Goal: Task Accomplishment & Management: Use online tool/utility

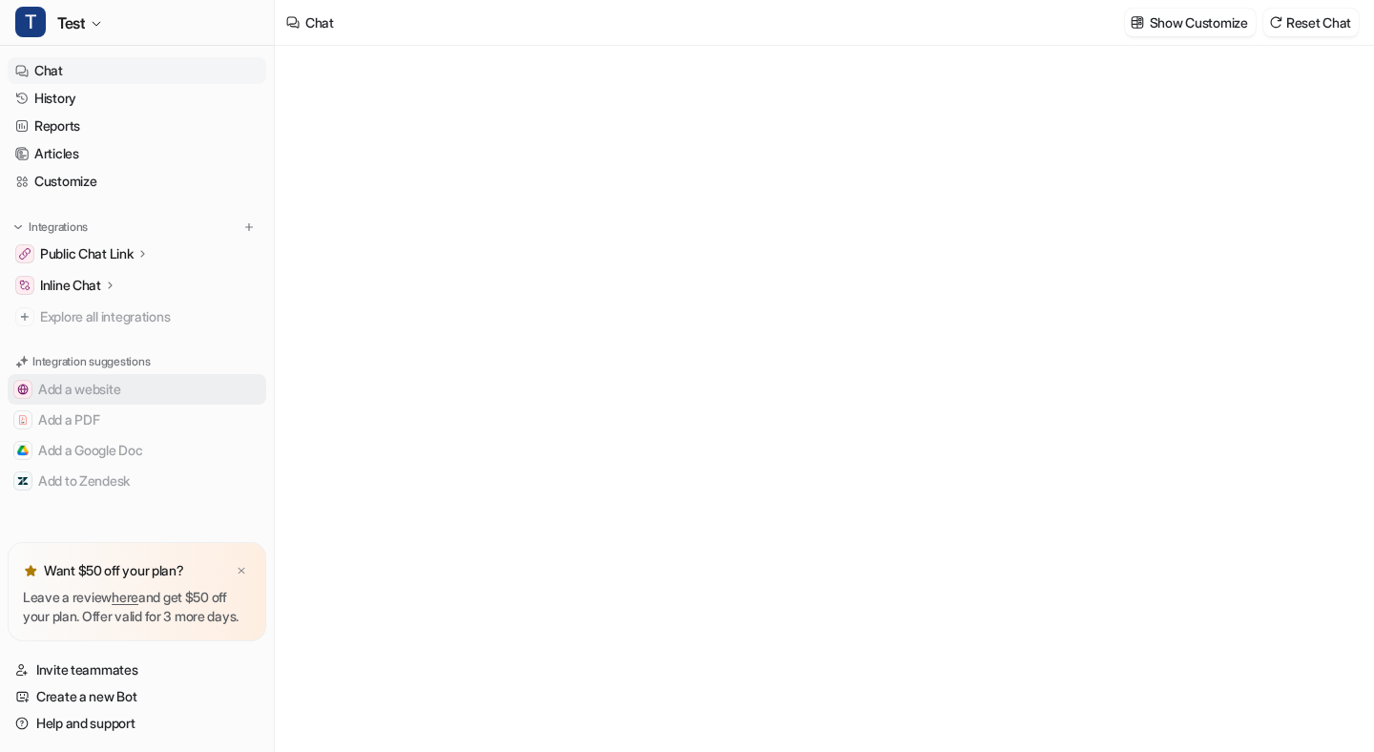
type textarea "**********"
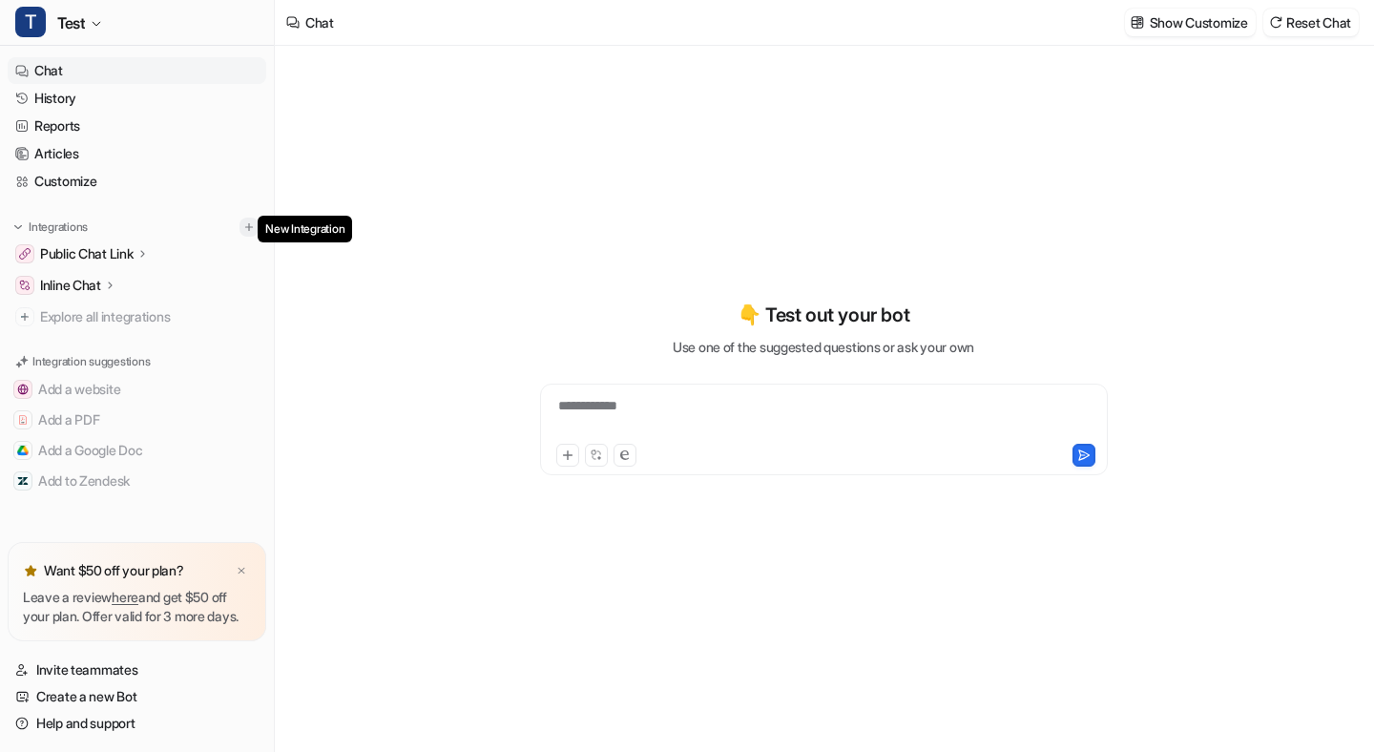
click at [246, 225] on button at bounding box center [249, 227] width 19 height 19
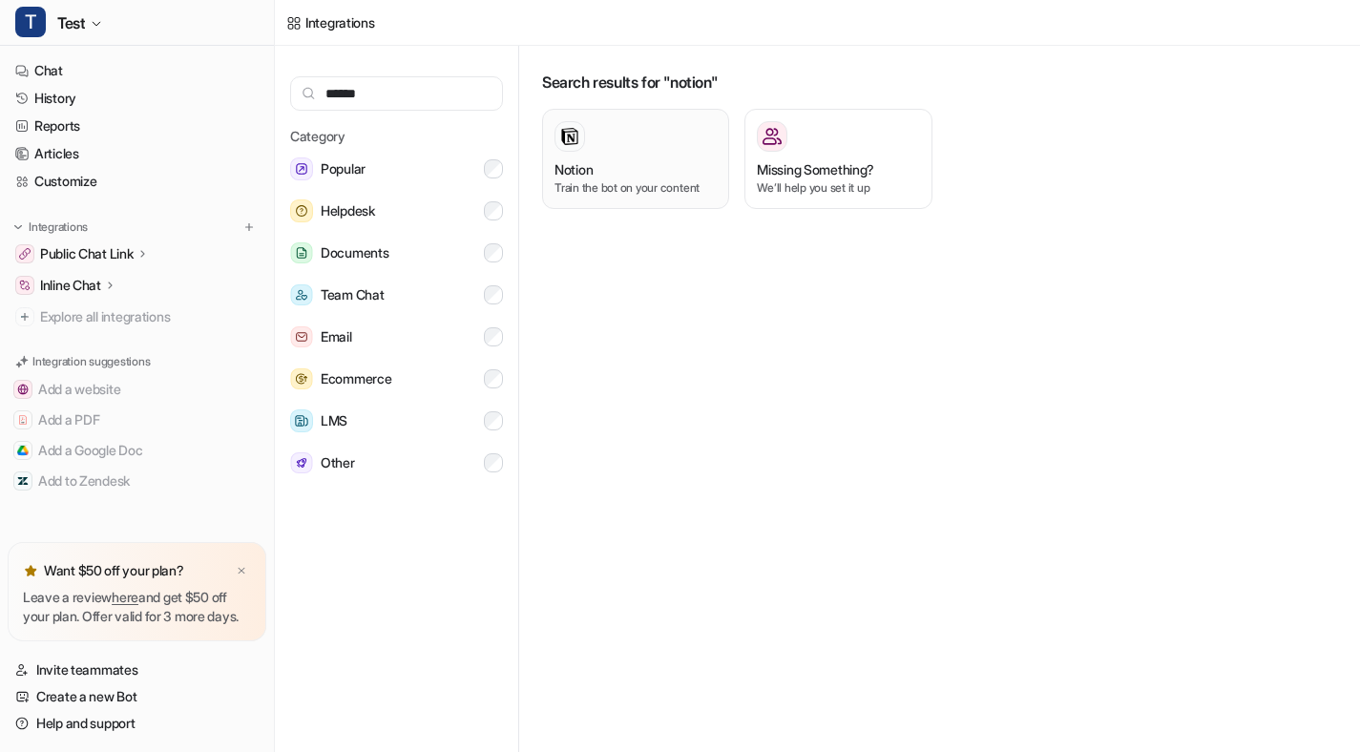
type input "******"
click at [574, 161] on h3 "Notion" at bounding box center [574, 169] width 38 height 20
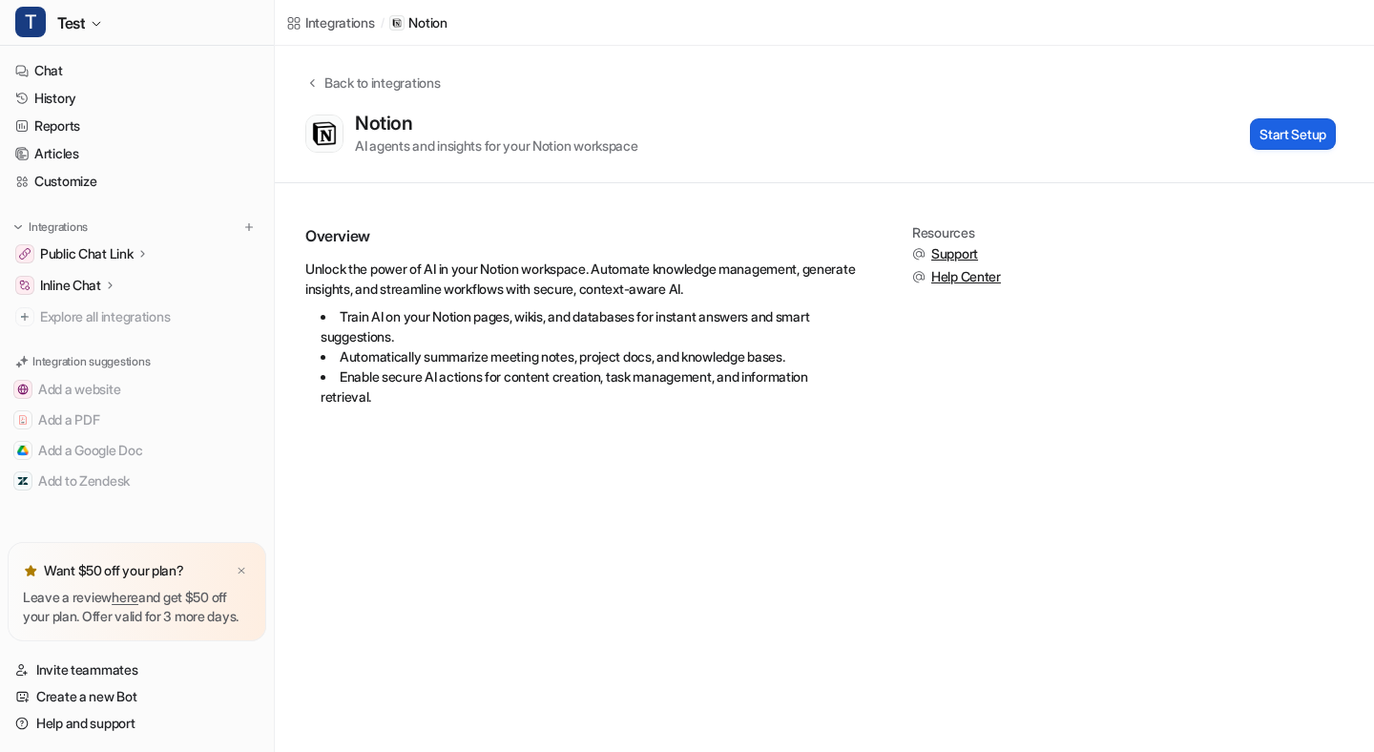
click at [1278, 138] on button "Start Setup" at bounding box center [1293, 133] width 86 height 31
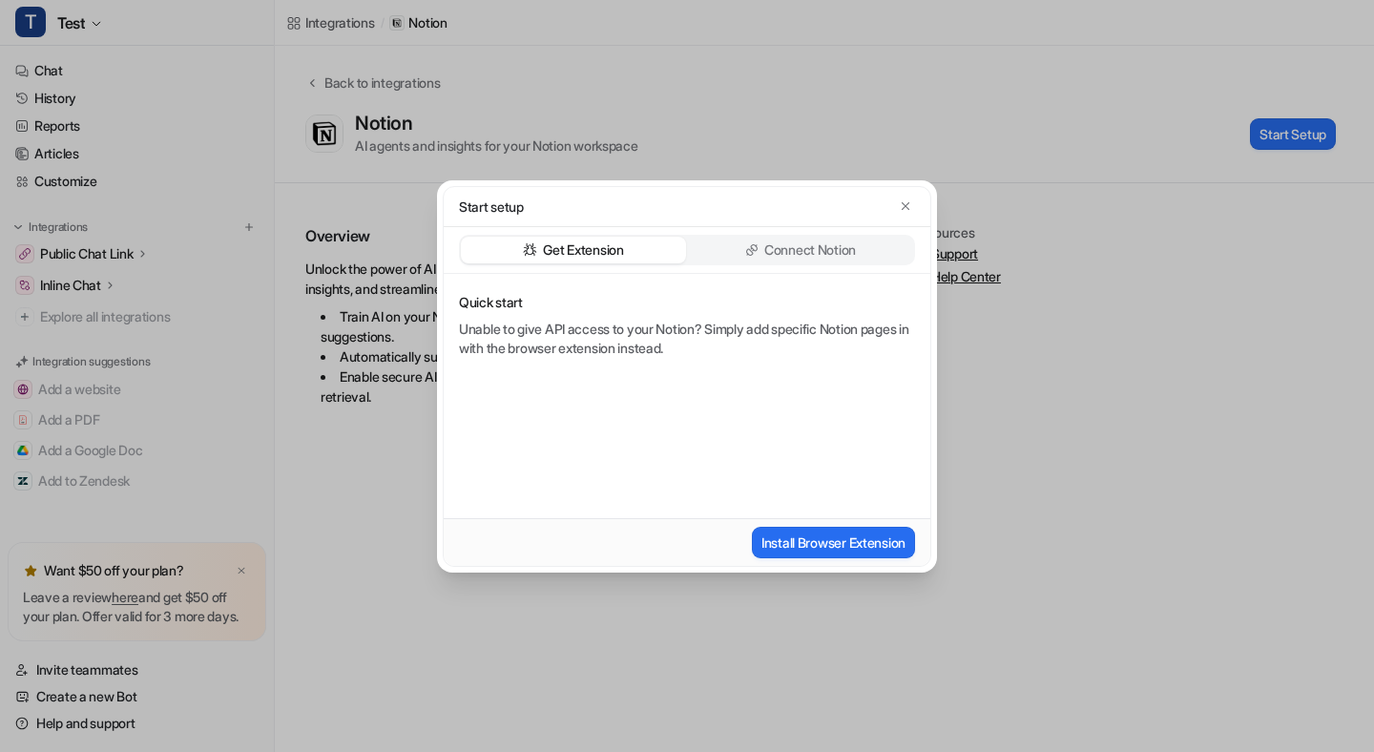
click at [768, 253] on p "Connect Notion" at bounding box center [811, 250] width 92 height 19
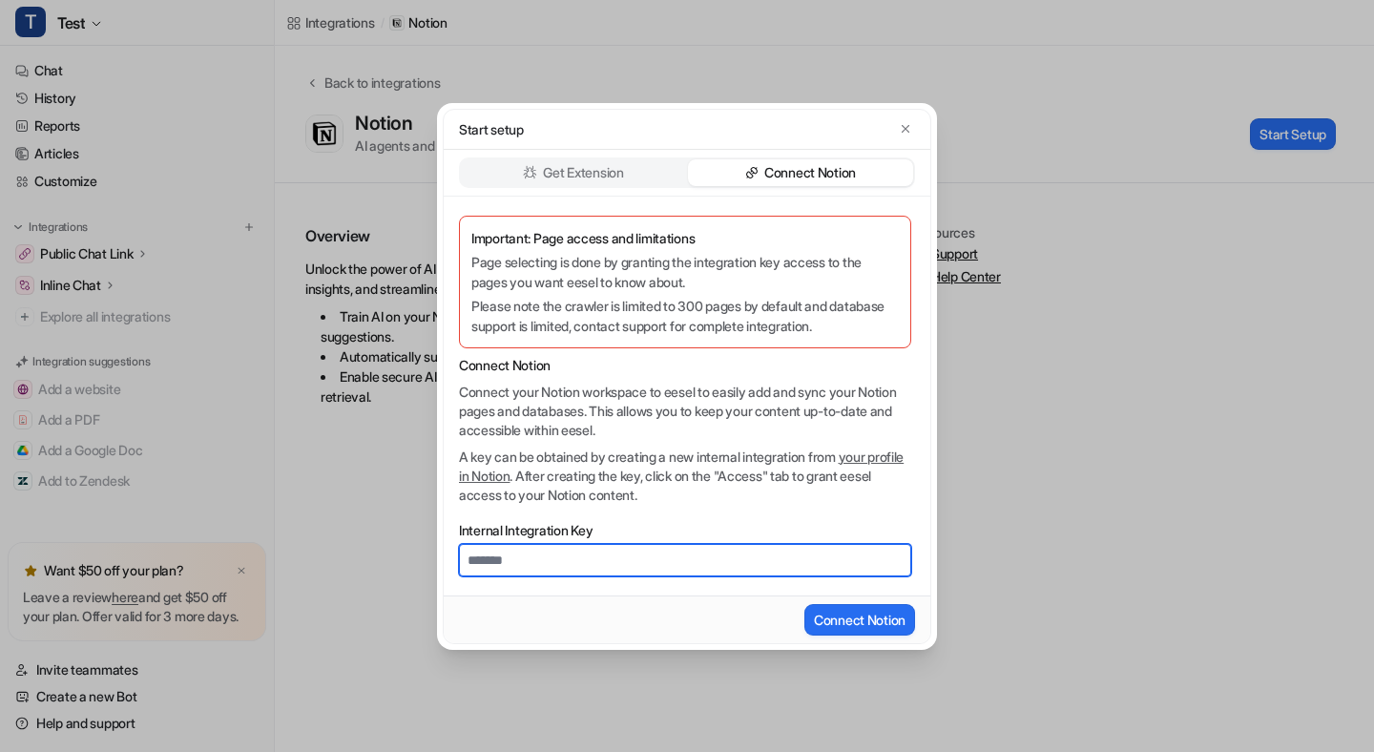
click at [558, 553] on input "Internal Integration Key" at bounding box center [685, 560] width 452 height 32
click at [528, 471] on link "your profile in Notion" at bounding box center [681, 466] width 445 height 35
click at [566, 553] on input "Internal Integration Key" at bounding box center [685, 560] width 452 height 32
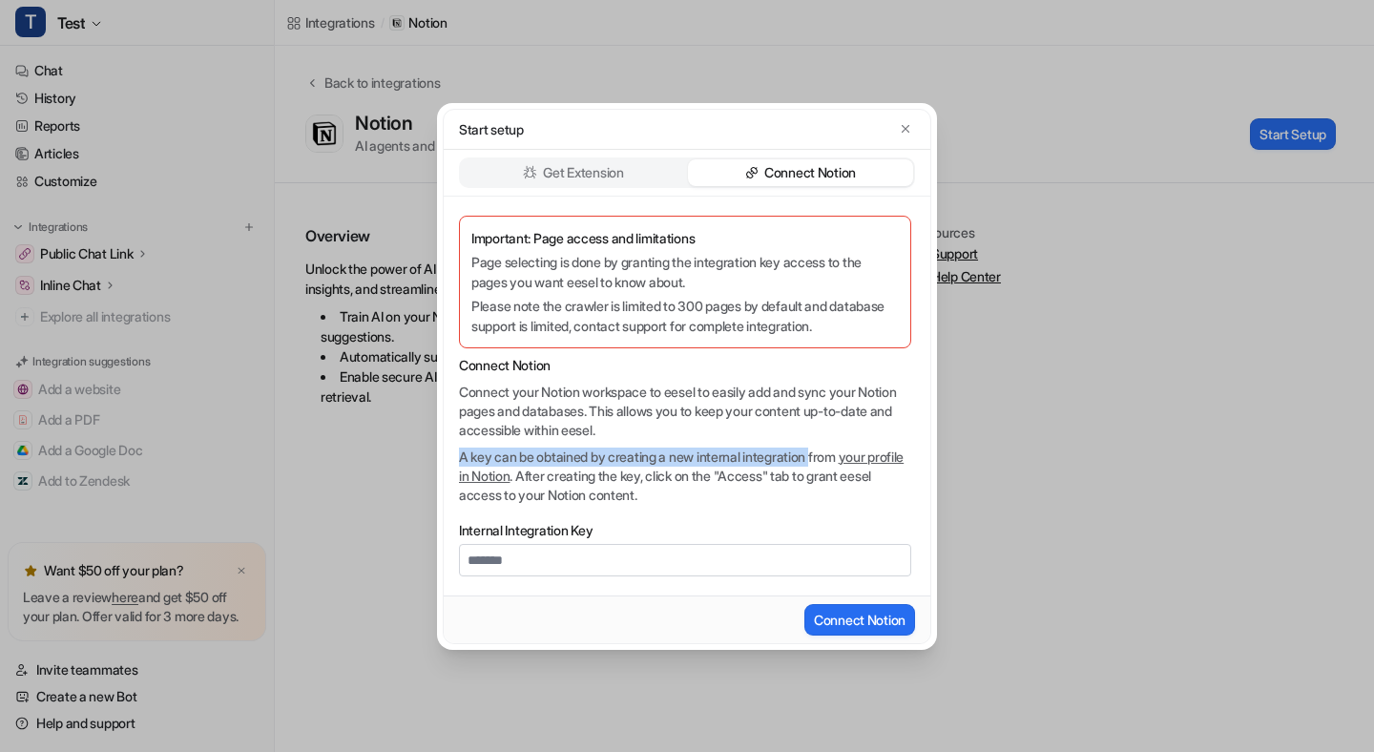
drag, startPoint x: 460, startPoint y: 456, endPoint x: 828, endPoint y: 455, distance: 368.4
click at [828, 456] on p "A key can be obtained by creating a new internal integration from your profile …" at bounding box center [685, 476] width 452 height 57
click at [793, 480] on p "A key can be obtained by creating a new internal integration from your profile …" at bounding box center [685, 476] width 452 height 57
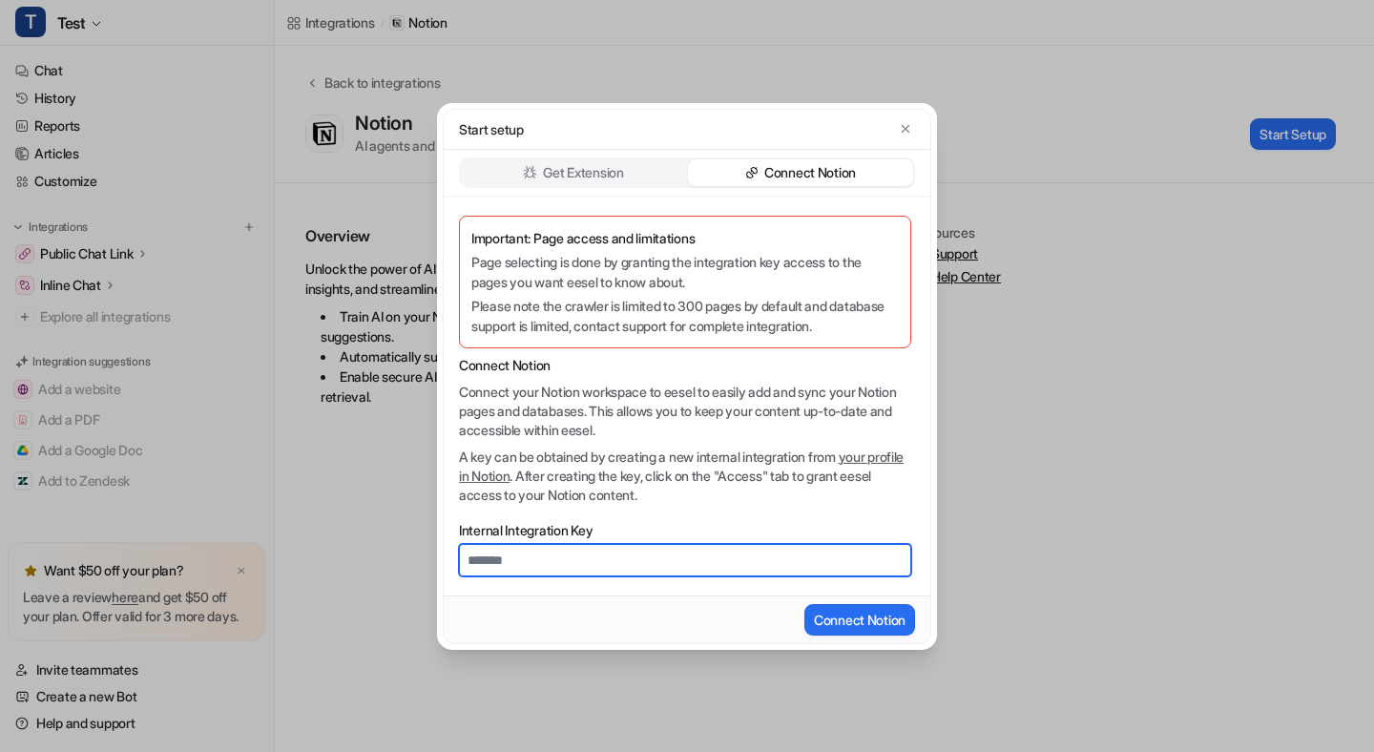
click at [549, 566] on input "Internal Integration Key" at bounding box center [685, 560] width 452 height 32
paste input "**********"
type input "**********"
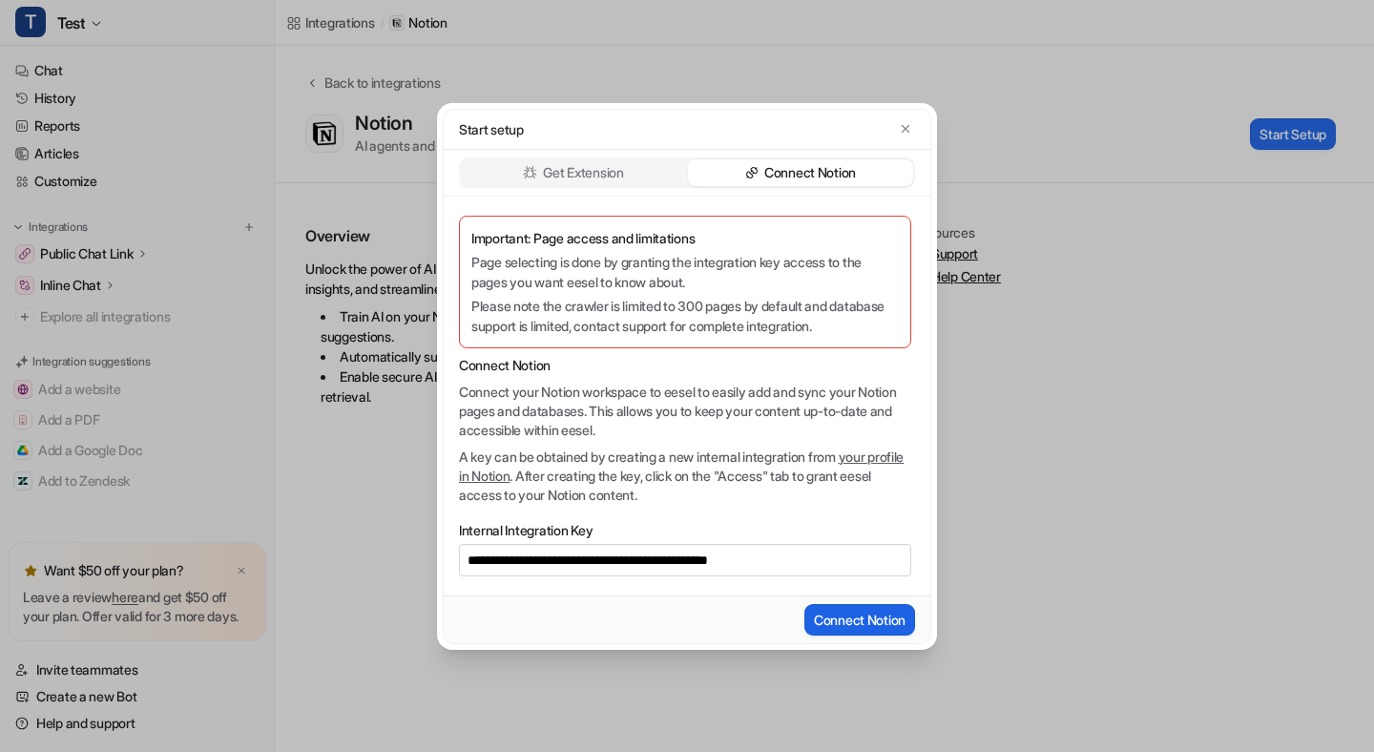
click at [858, 628] on button "Connect Notion" at bounding box center [860, 619] width 111 height 31
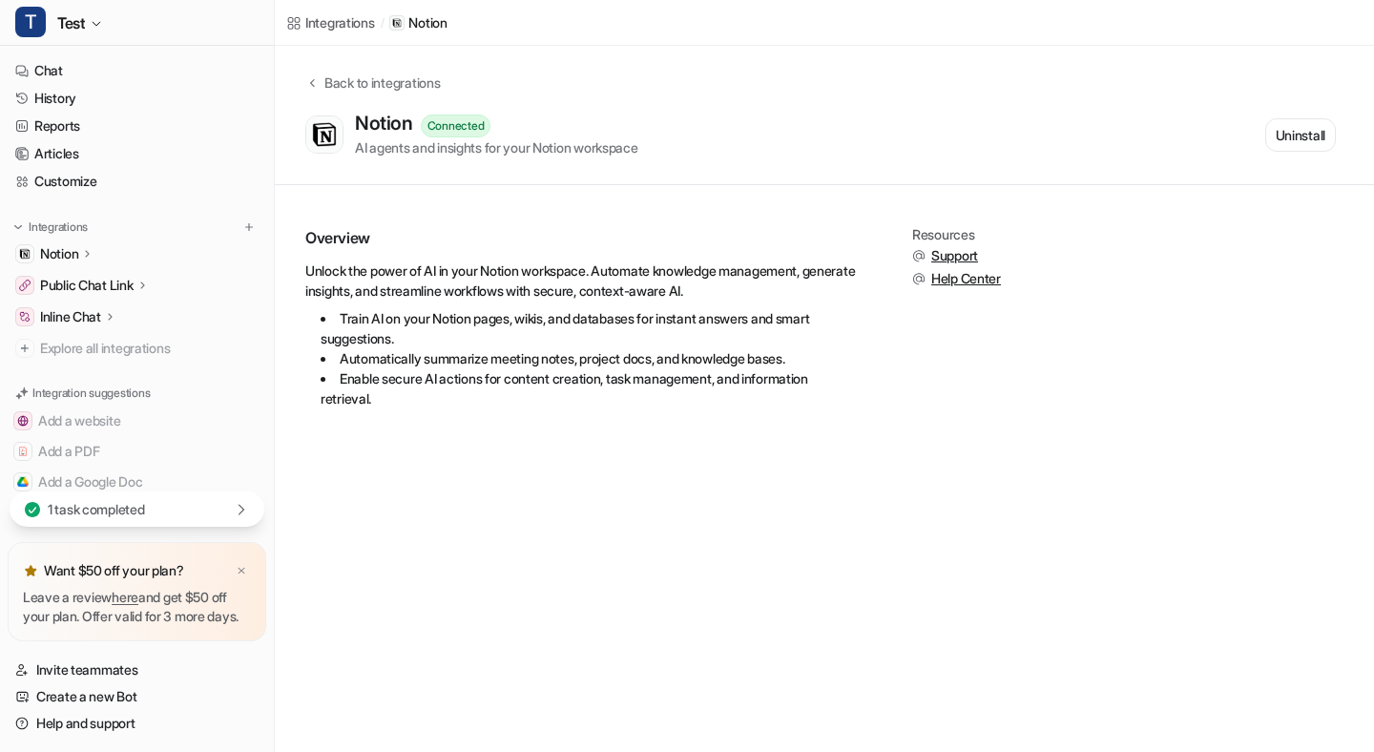
click at [234, 502] on icon at bounding box center [241, 509] width 15 height 15
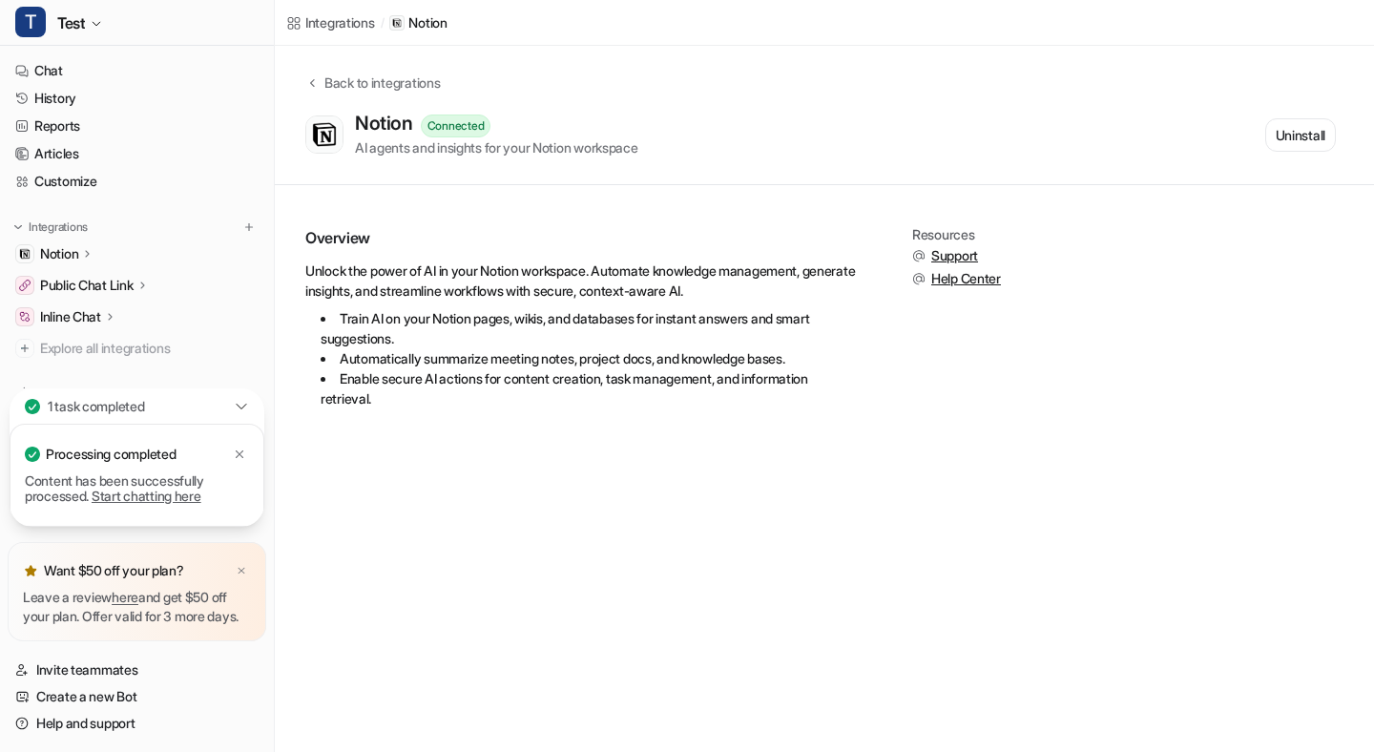
click at [78, 249] on p "Notion" at bounding box center [59, 253] width 38 height 19
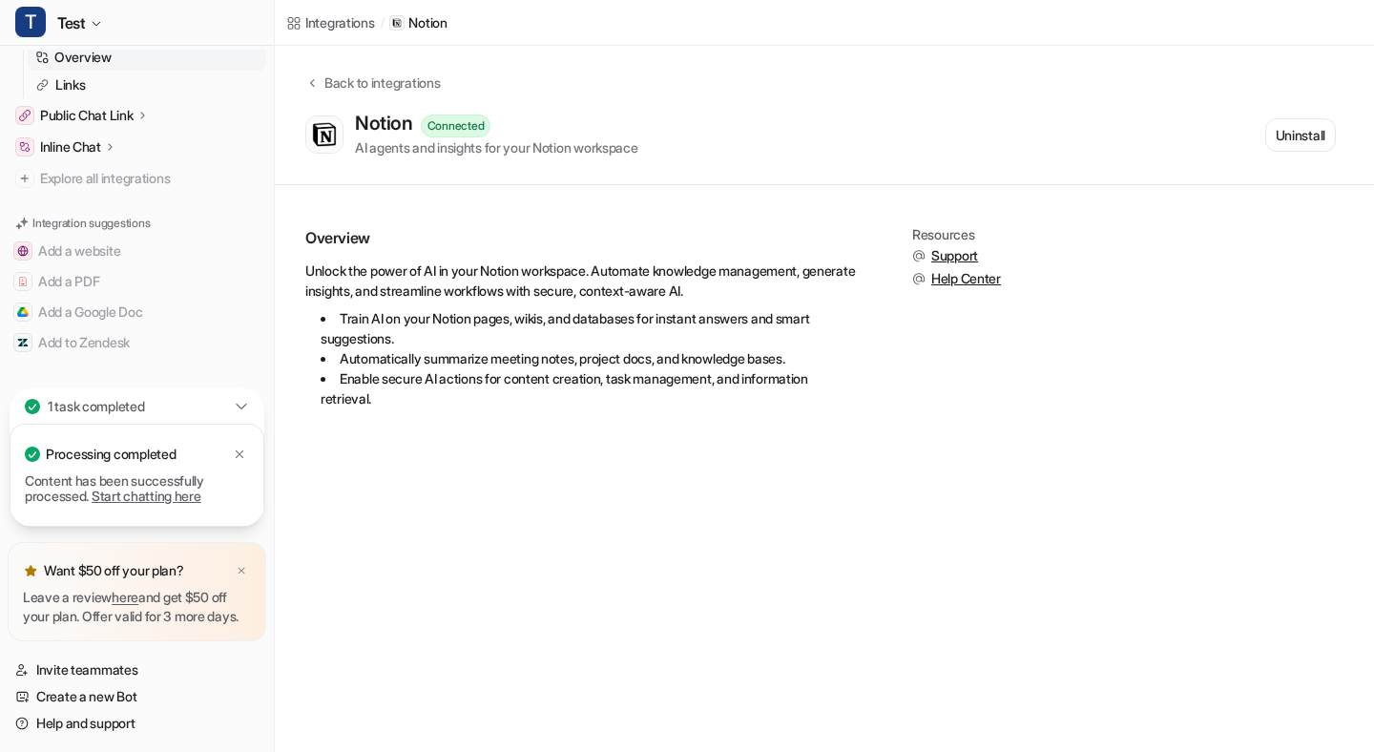
scroll to position [243, 0]
click at [246, 399] on icon at bounding box center [241, 406] width 15 height 15
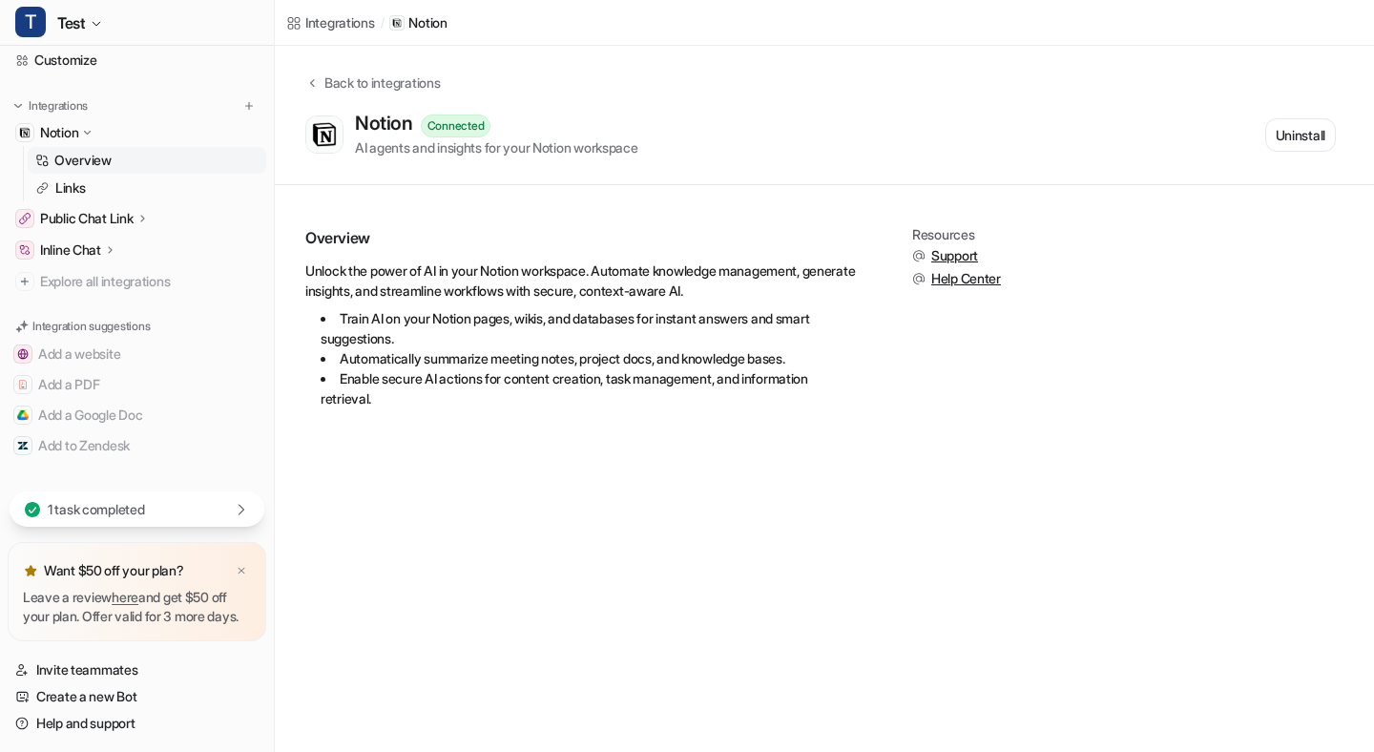
click at [241, 502] on icon at bounding box center [241, 509] width 15 height 15
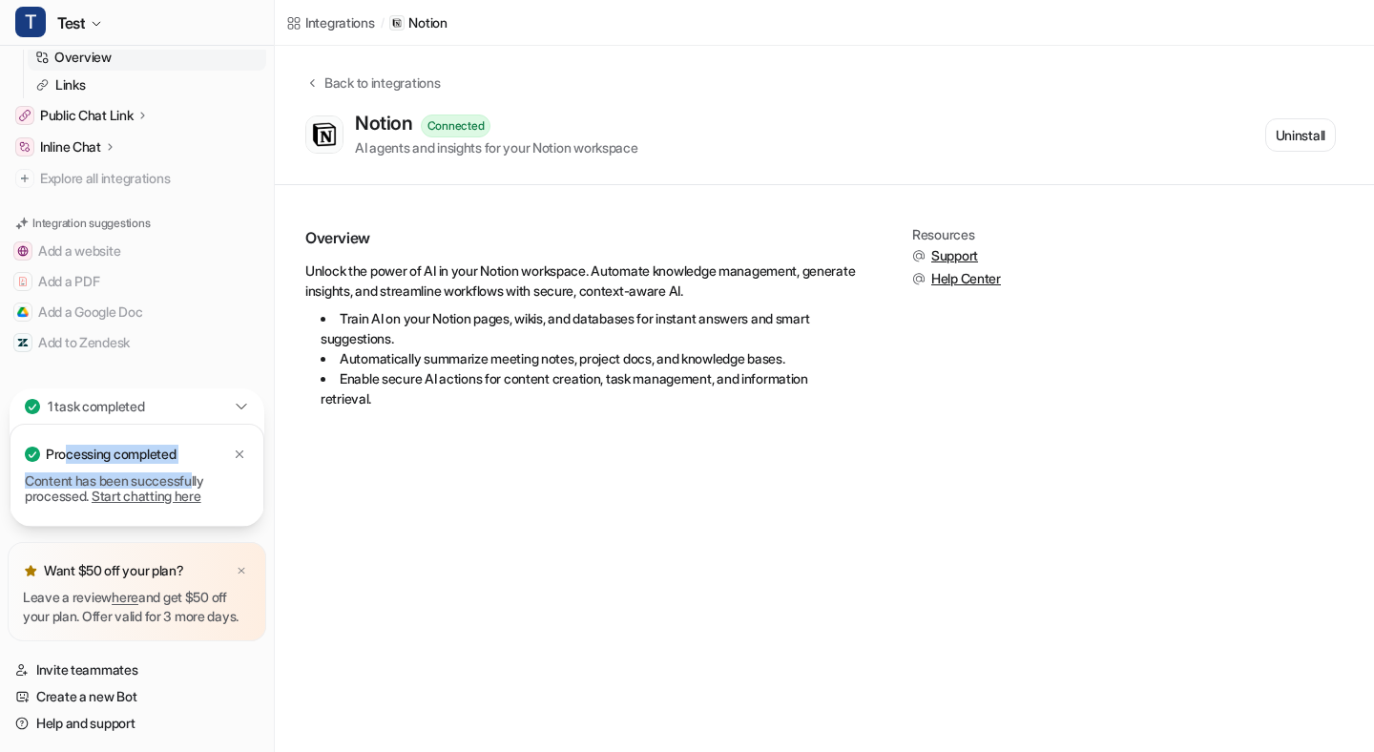
drag, startPoint x: 63, startPoint y: 429, endPoint x: 209, endPoint y: 466, distance: 150.7
click at [209, 466] on div "Processing completed Content has been successfully processed. Start chatting he…" at bounding box center [137, 475] width 224 height 73
click at [185, 444] on div "Processing completed" at bounding box center [137, 454] width 224 height 31
click at [241, 404] on icon at bounding box center [242, 406] width 10 height 5
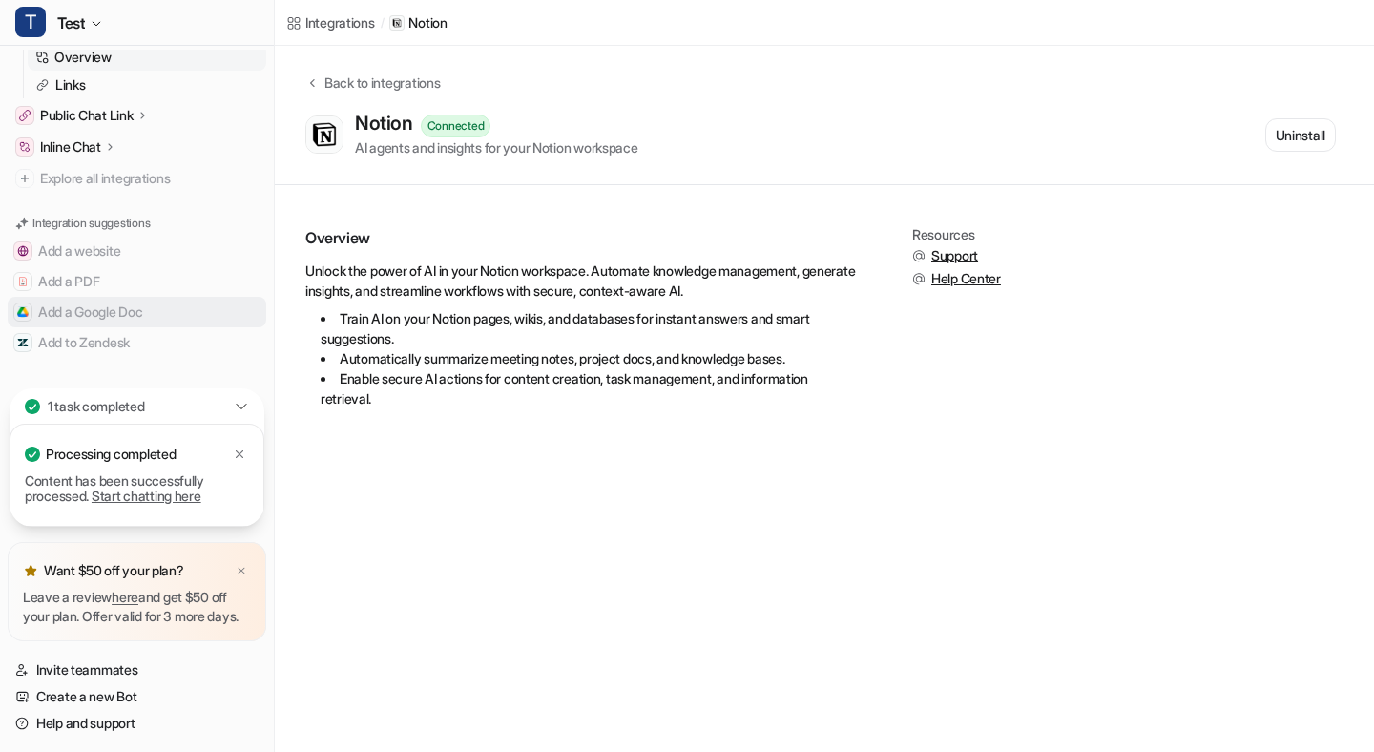
scroll to position [140, 0]
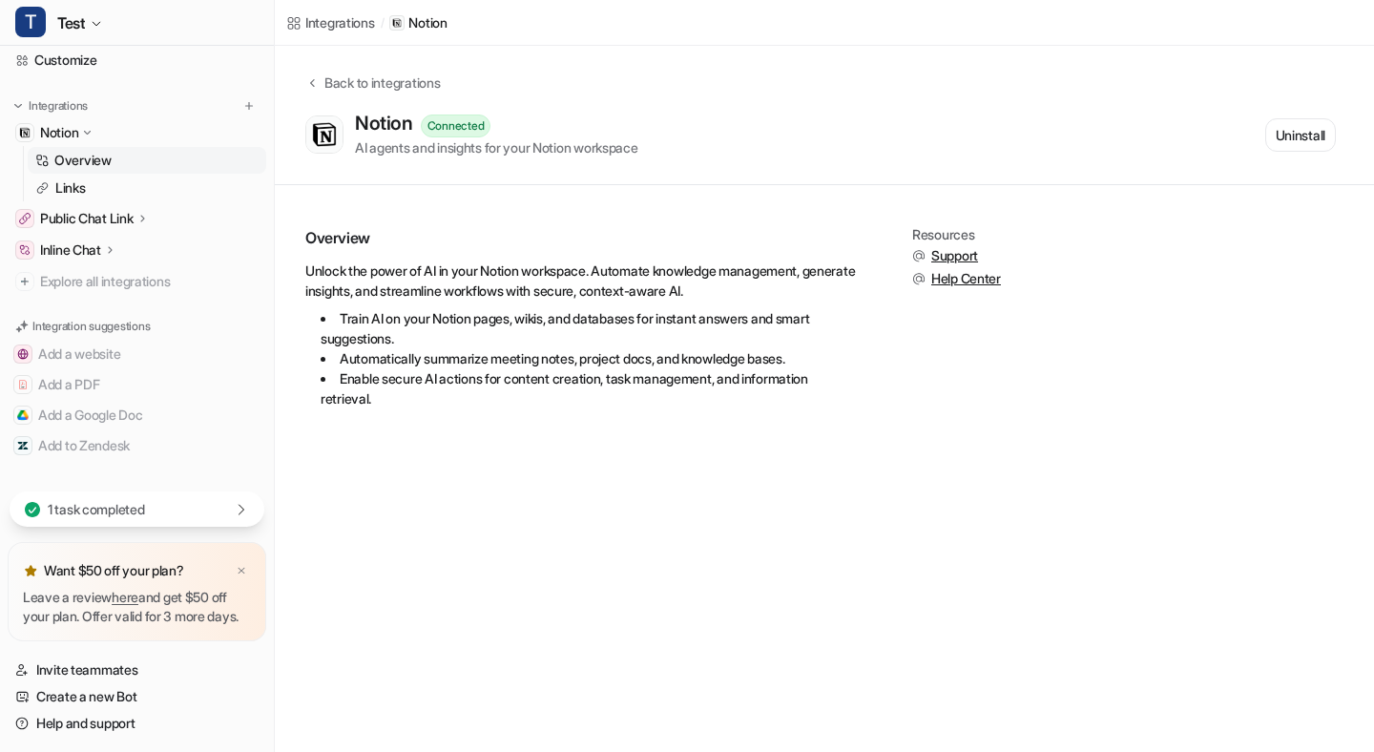
click at [243, 502] on icon at bounding box center [241, 509] width 15 height 15
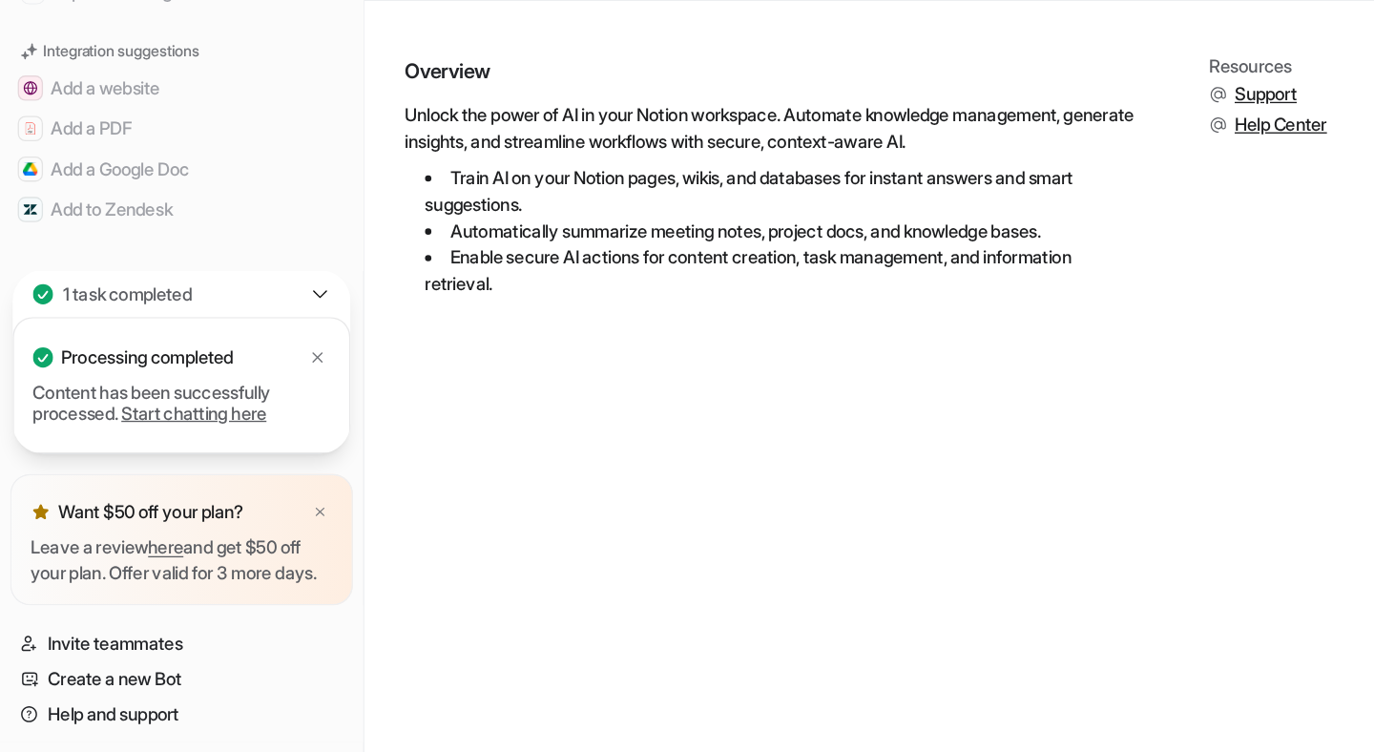
scroll to position [0, 0]
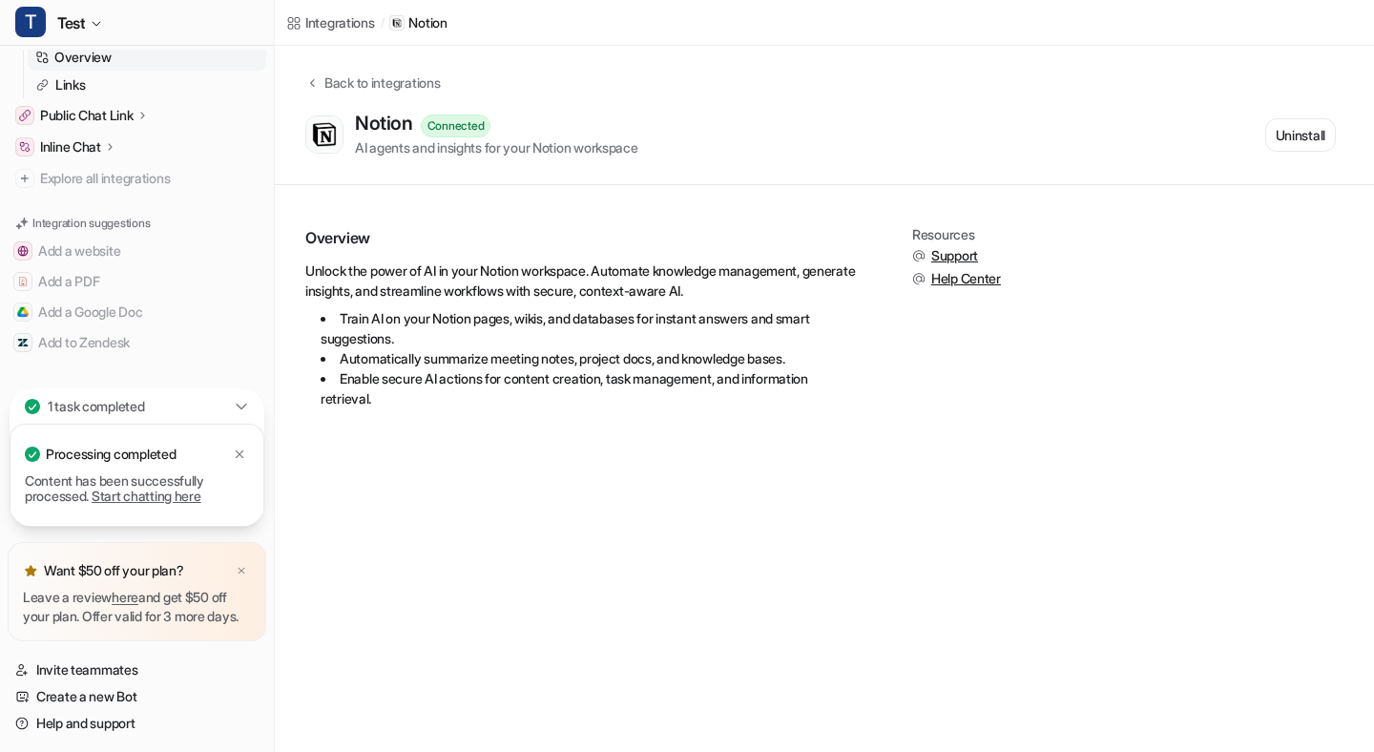
click at [241, 399] on icon at bounding box center [241, 406] width 15 height 15
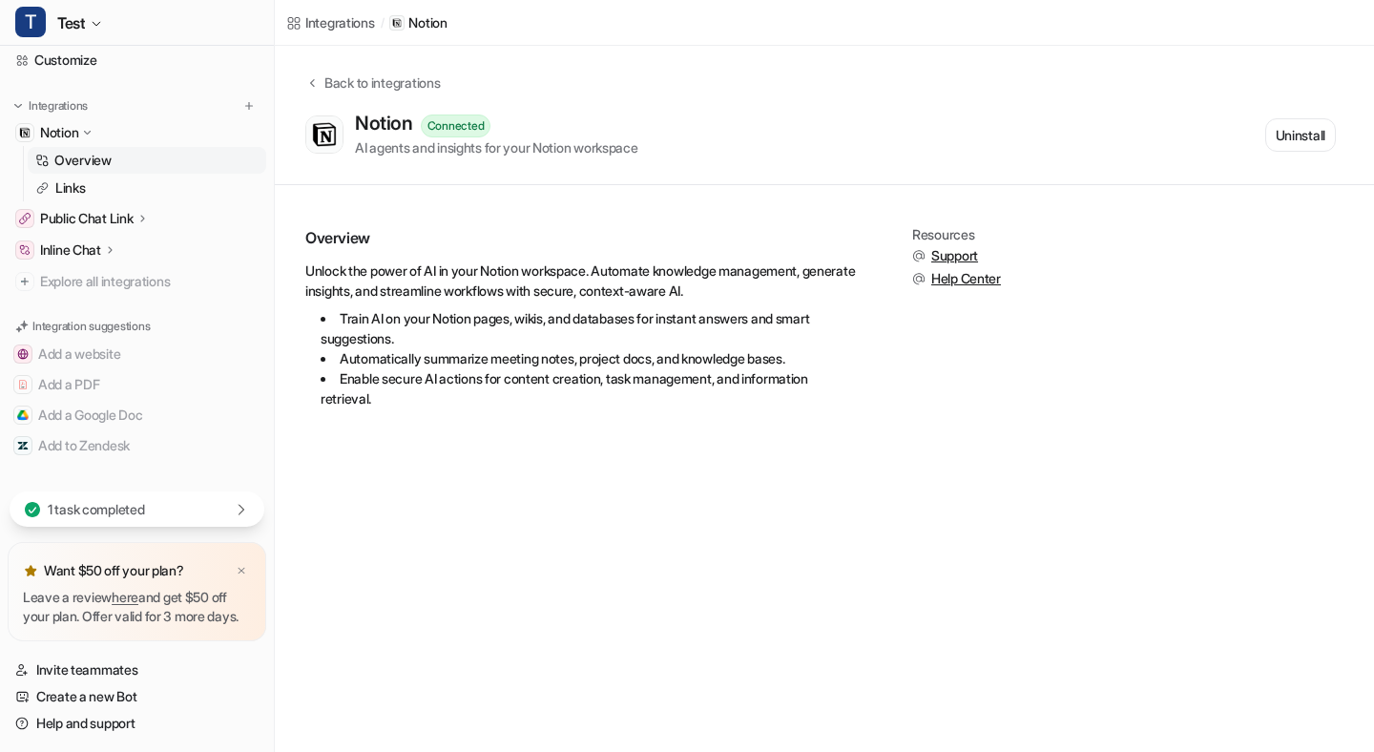
click at [244, 492] on div "1 task completed" at bounding box center [137, 509] width 255 height 35
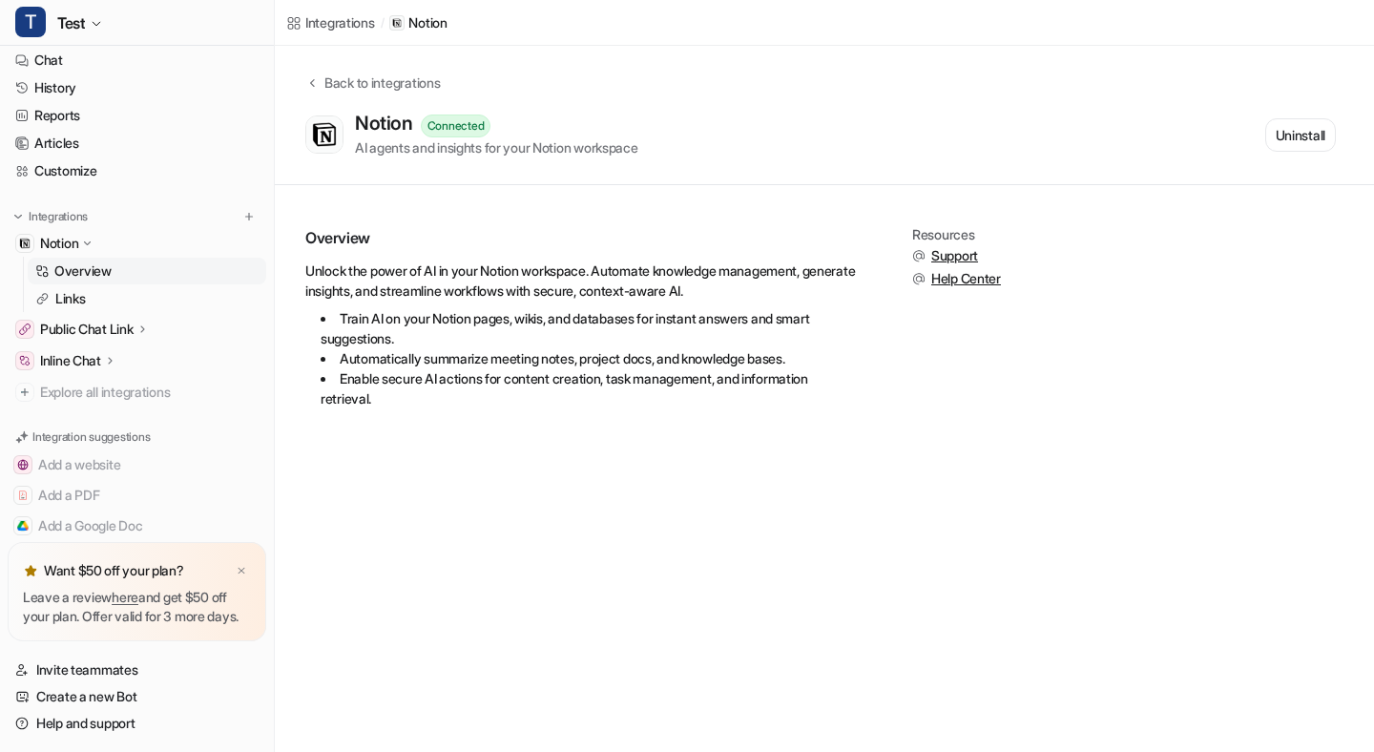
scroll to position [0, 0]
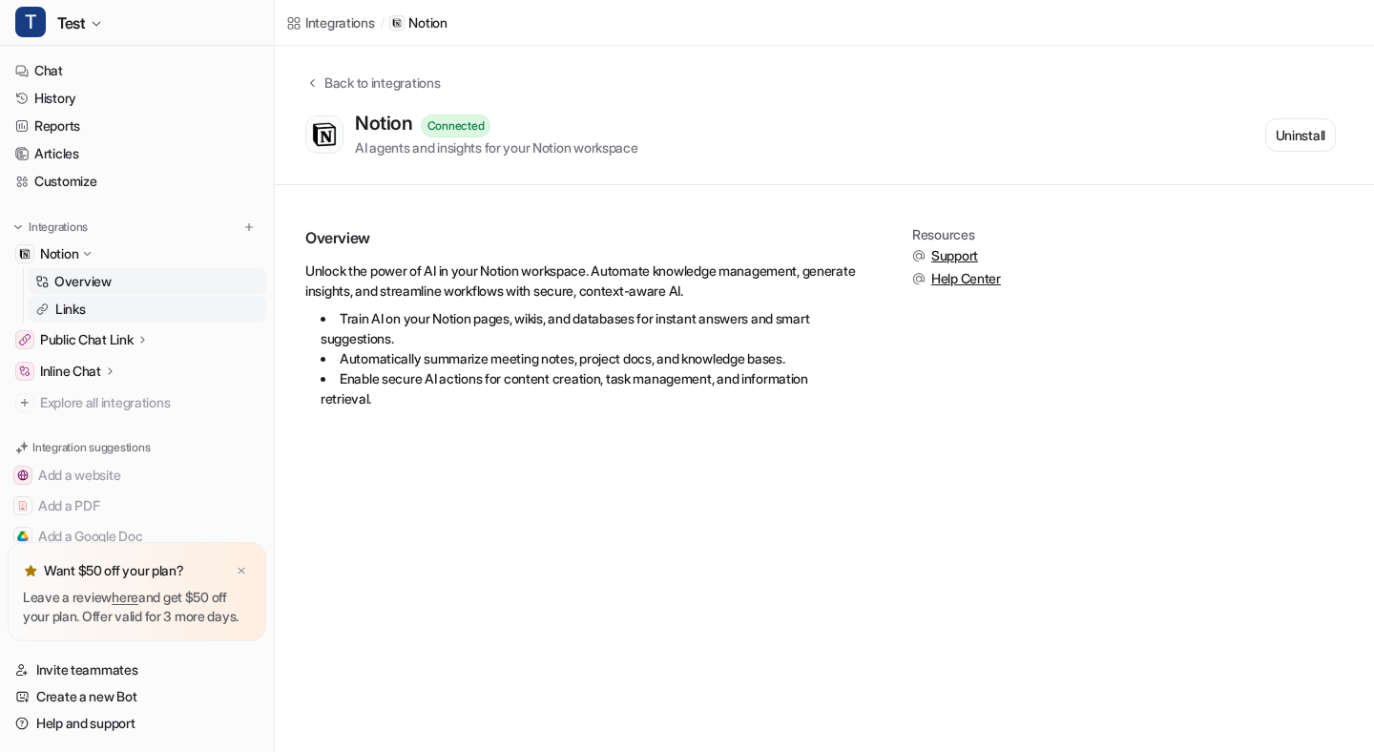
click at [174, 304] on link "Links" at bounding box center [147, 309] width 239 height 27
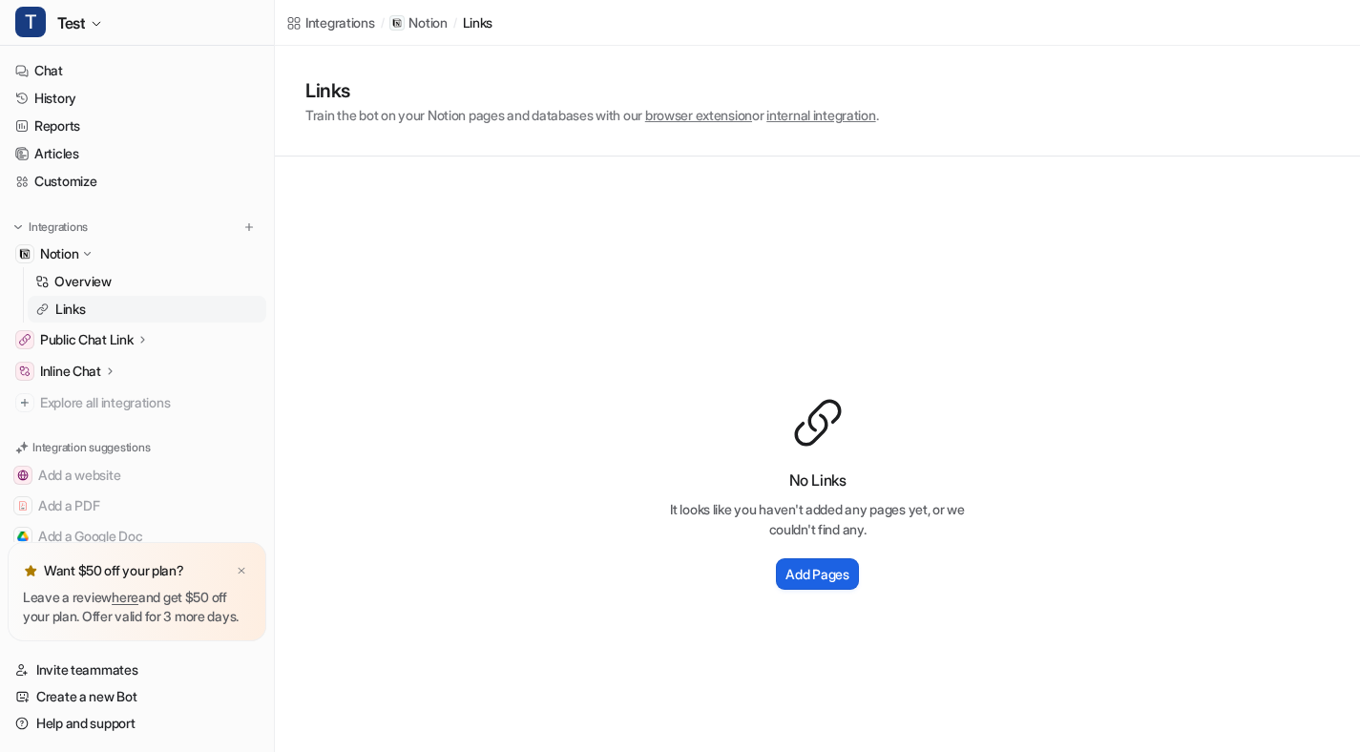
click at [803, 564] on h2 "Add Pages" at bounding box center [817, 574] width 63 height 20
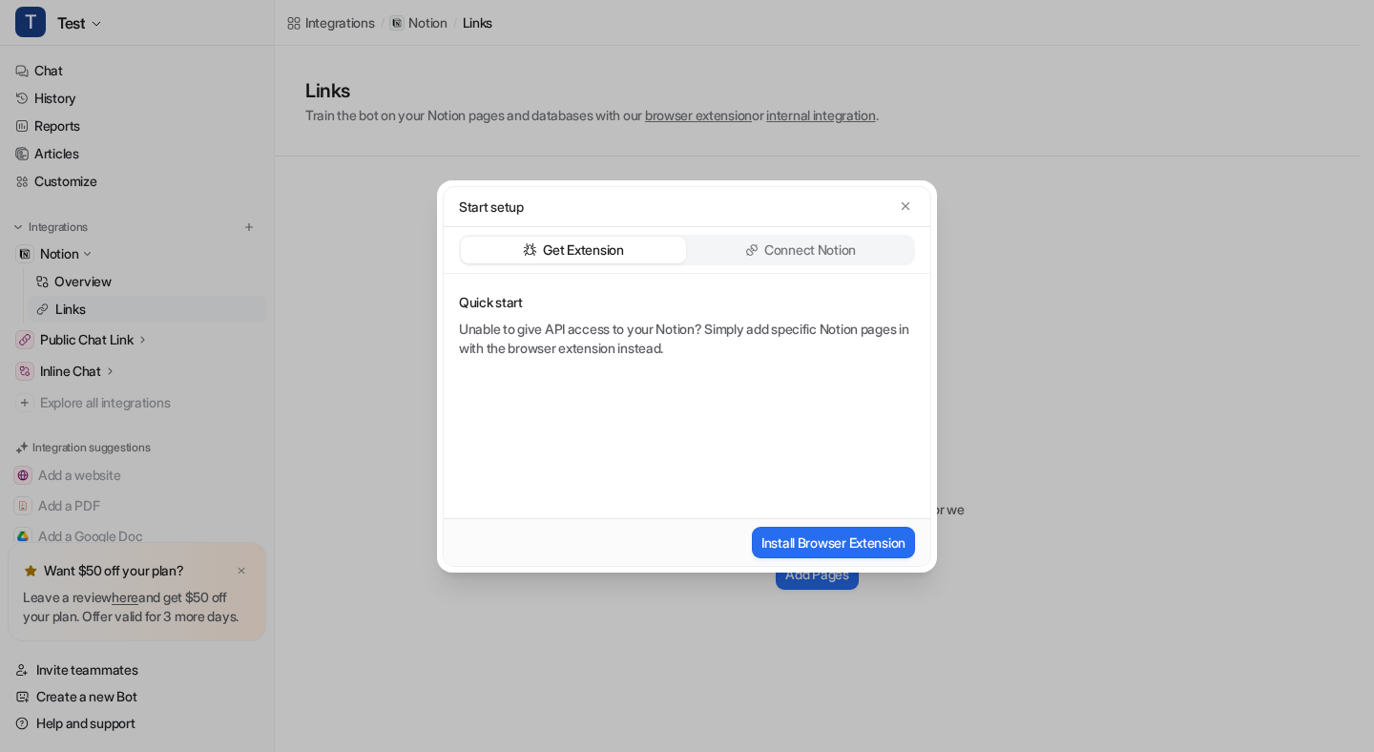
click at [850, 249] on p "Connect Notion" at bounding box center [811, 250] width 92 height 19
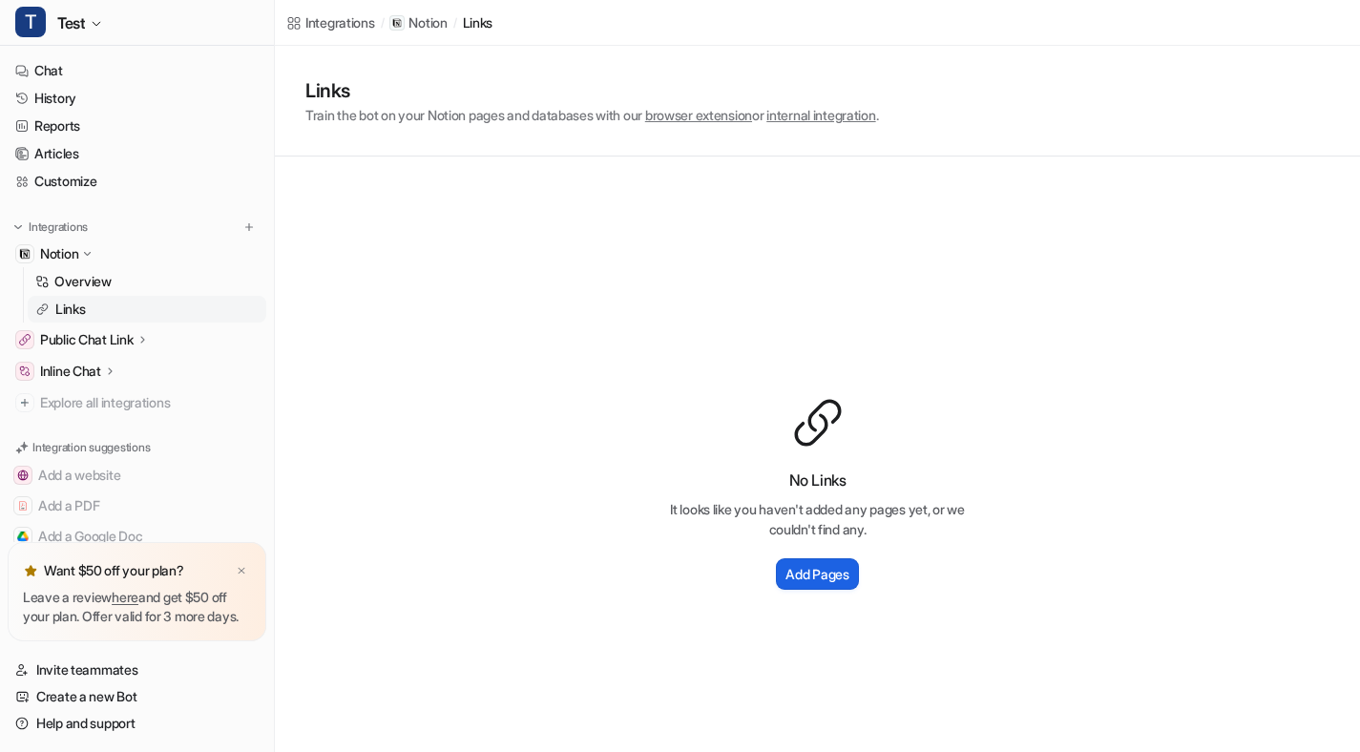
click at [817, 568] on h2 "Add Pages" at bounding box center [817, 574] width 63 height 20
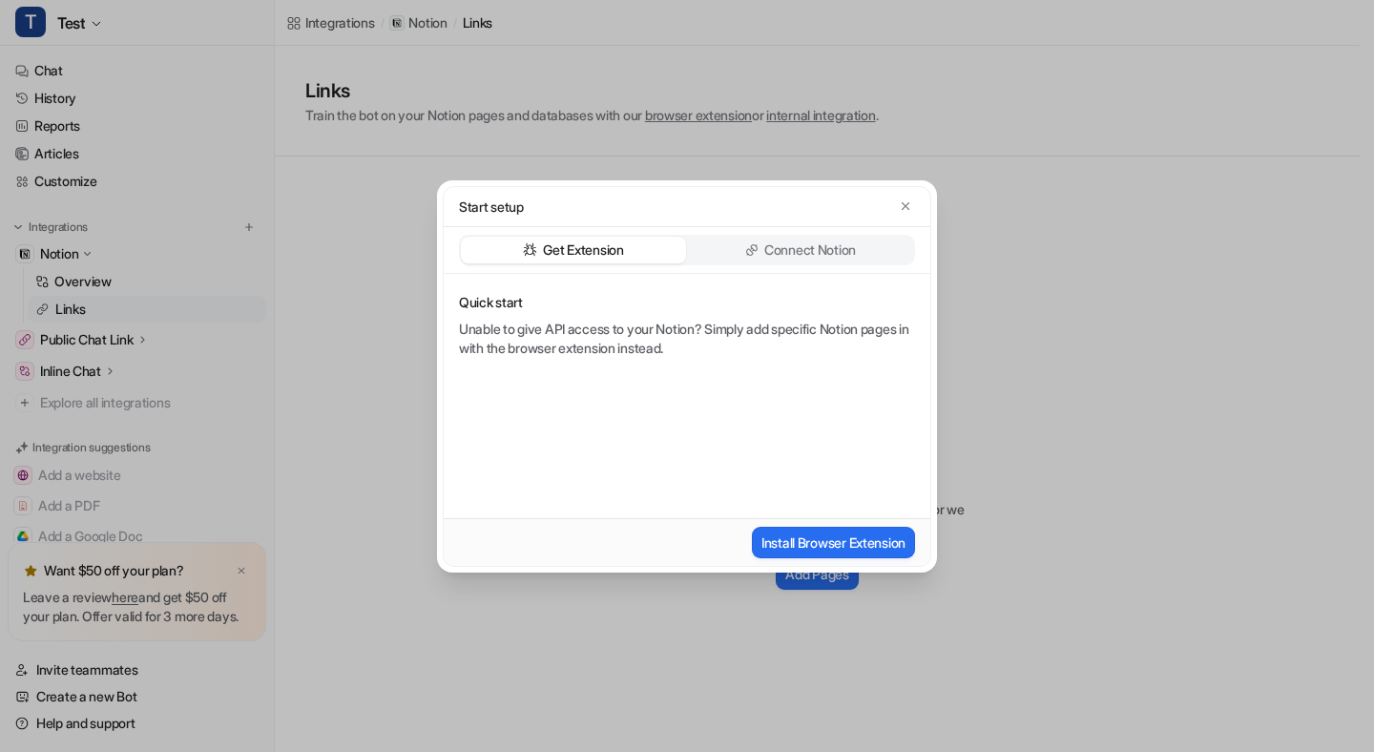
click at [819, 257] on p "Connect Notion" at bounding box center [811, 250] width 92 height 19
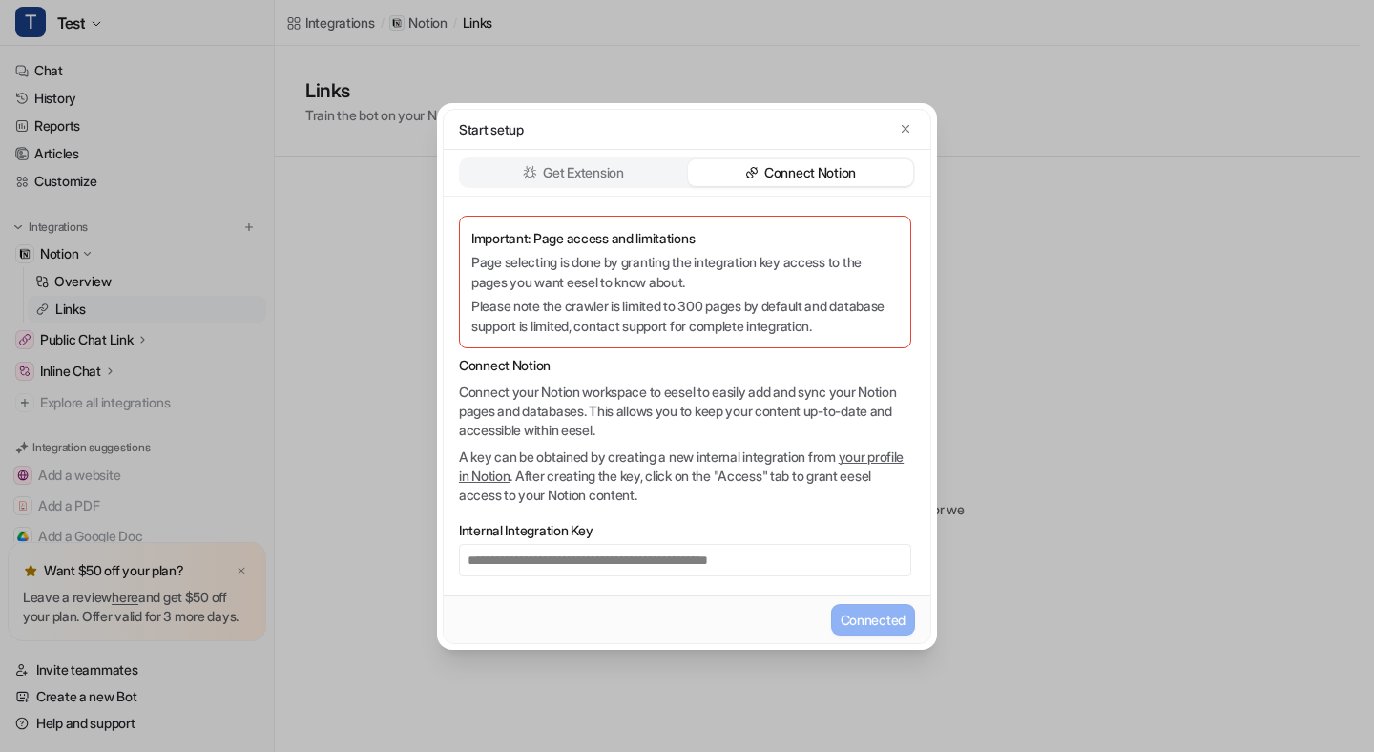
click at [618, 187] on div "Get Extension Connect Notion" at bounding box center [687, 172] width 456 height 31
click at [597, 164] on p "Get Extension" at bounding box center [583, 172] width 80 height 19
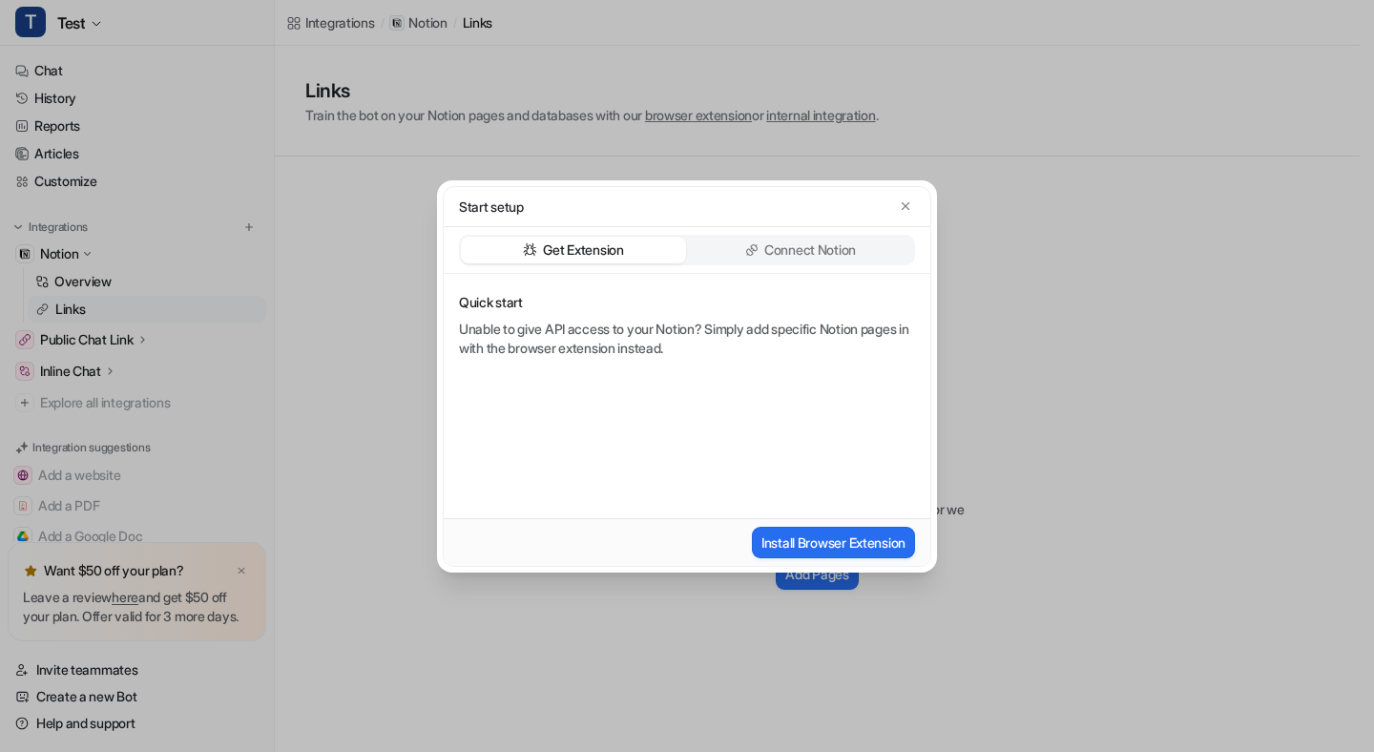
click at [767, 235] on div "Get Extension Connect Notion" at bounding box center [687, 250] width 456 height 31
click at [765, 258] on p "Connect Notion" at bounding box center [811, 250] width 92 height 19
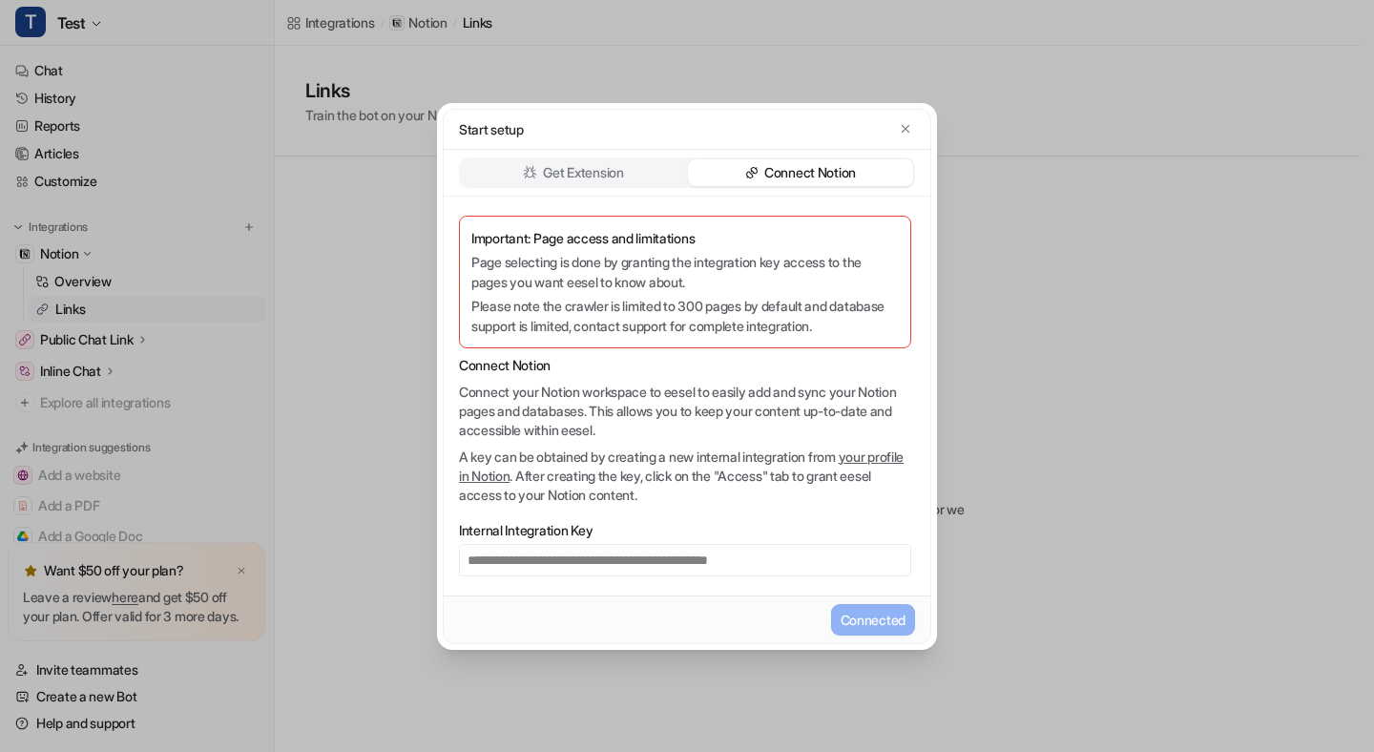
click at [669, 157] on div "Get Extension Connect Notion" at bounding box center [687, 172] width 456 height 31
click at [641, 163] on div "Get Extension" at bounding box center [573, 172] width 225 height 27
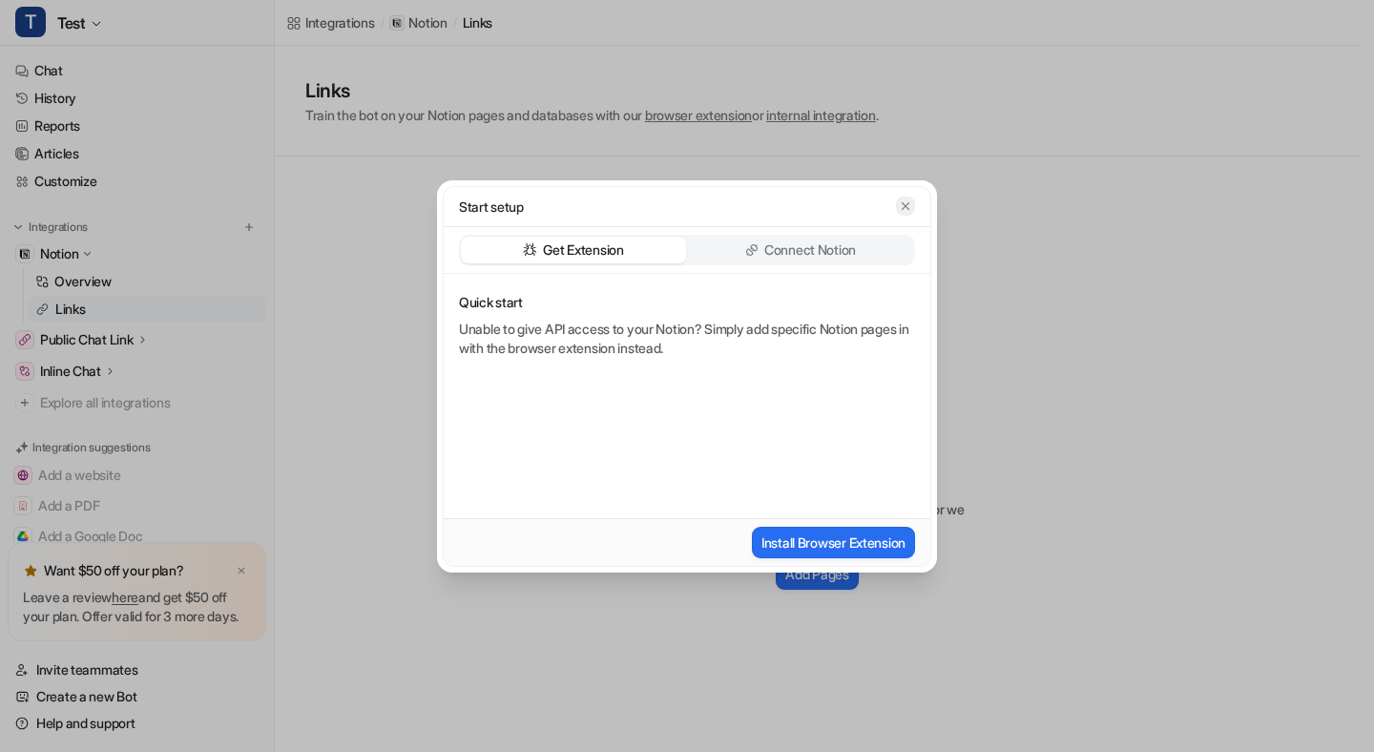
click at [909, 210] on icon "button" at bounding box center [905, 205] width 13 height 13
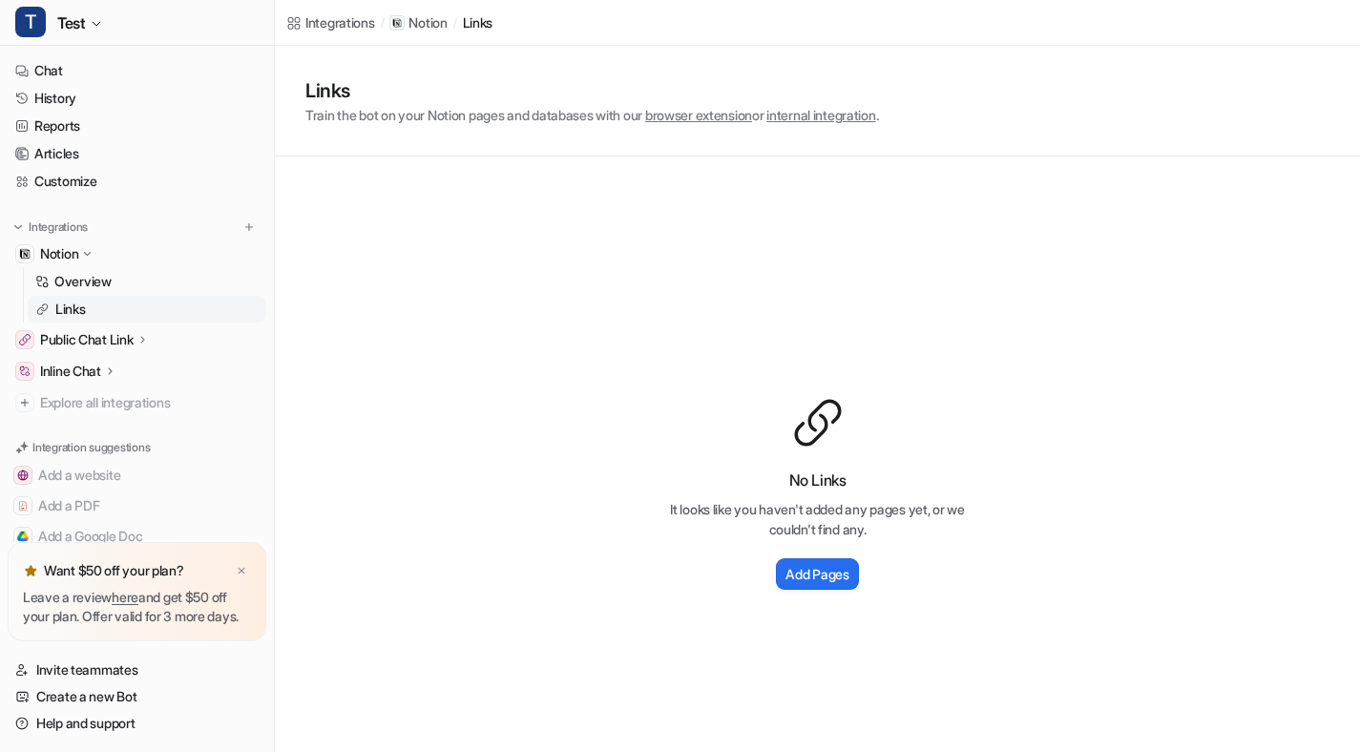
click at [605, 356] on div "No Links It looks like you haven't added any pages yet, or we couldn't find any…" at bounding box center [817, 495] width 1085 height 676
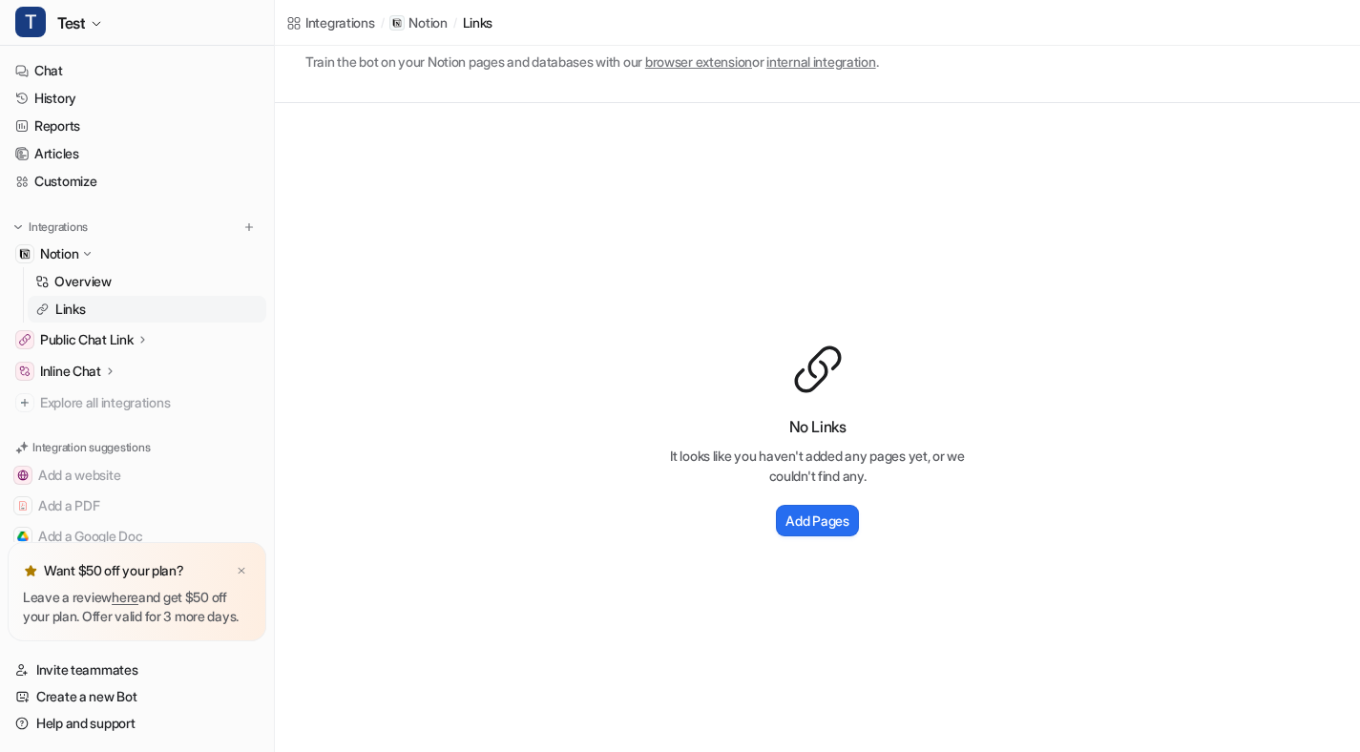
scroll to position [74, 0]
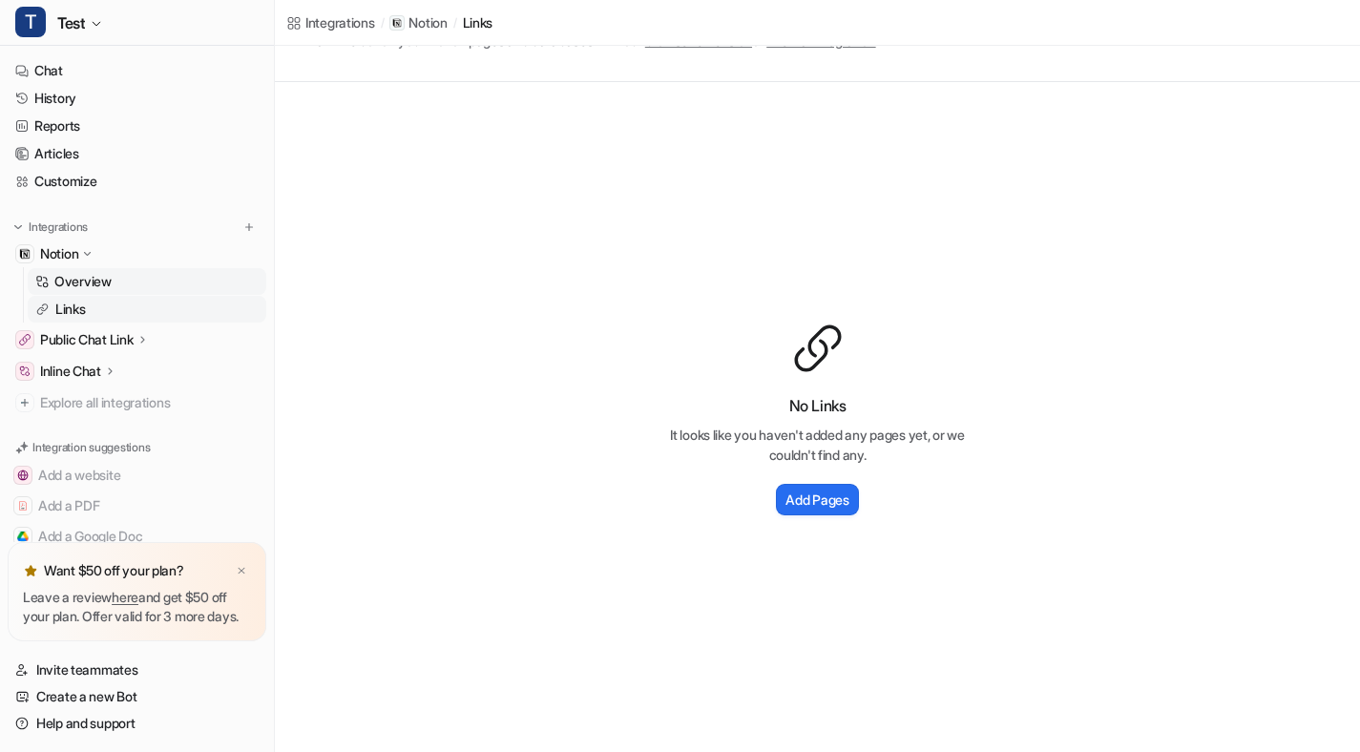
click at [157, 291] on link "Overview" at bounding box center [147, 281] width 239 height 27
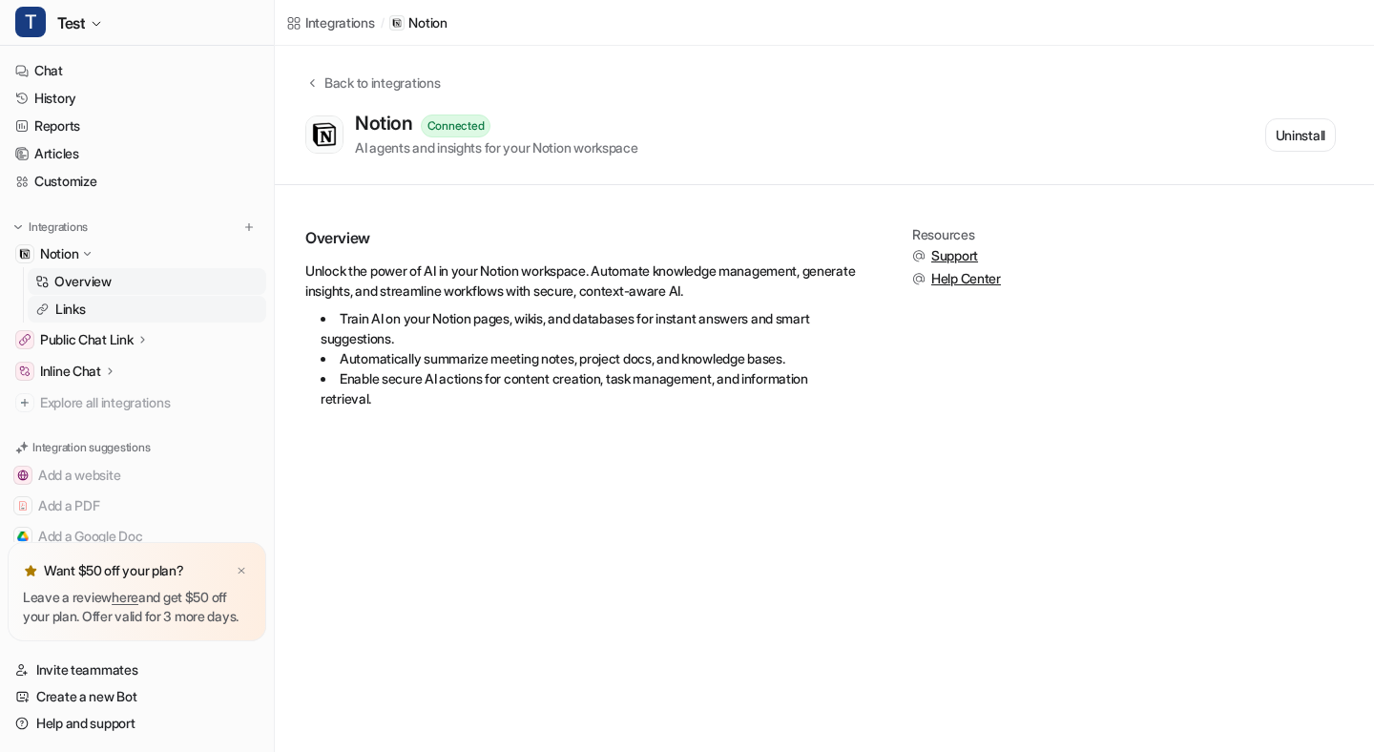
click at [157, 316] on link "Links" at bounding box center [147, 309] width 239 height 27
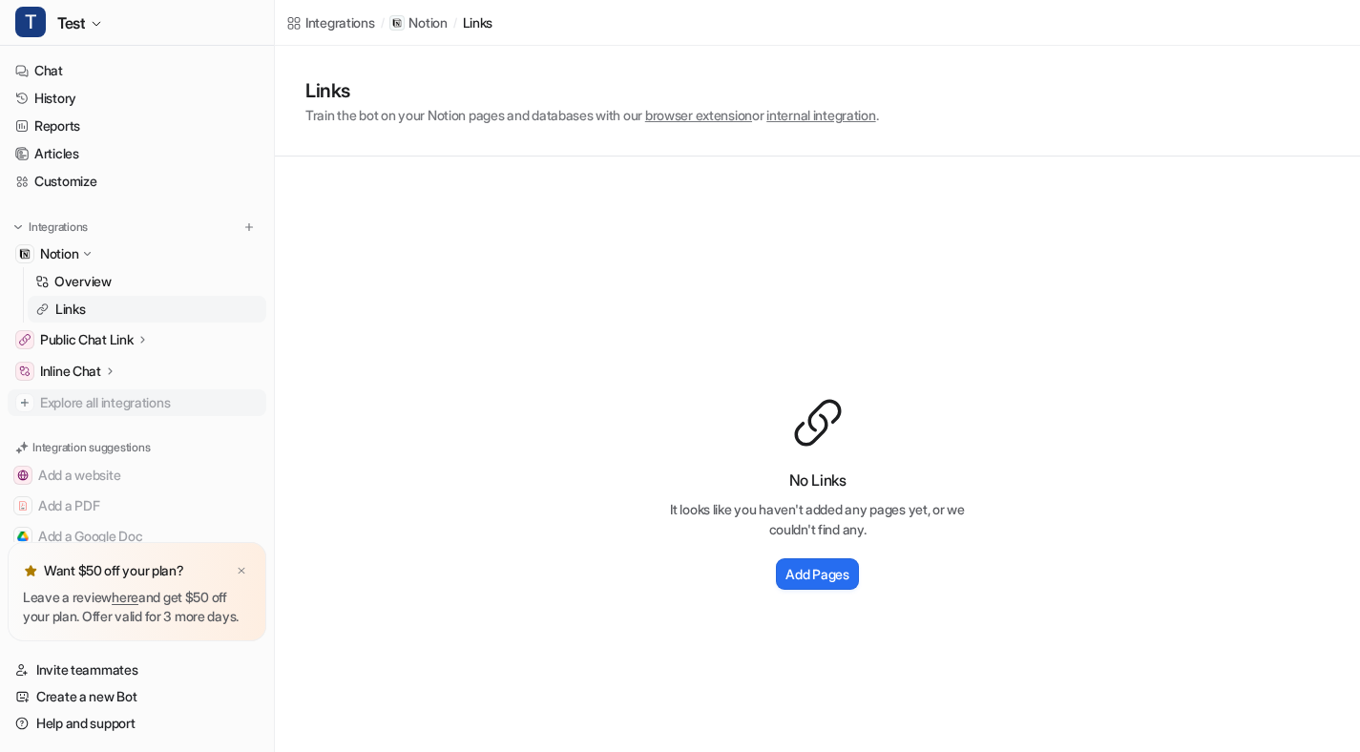
scroll to position [90, 0]
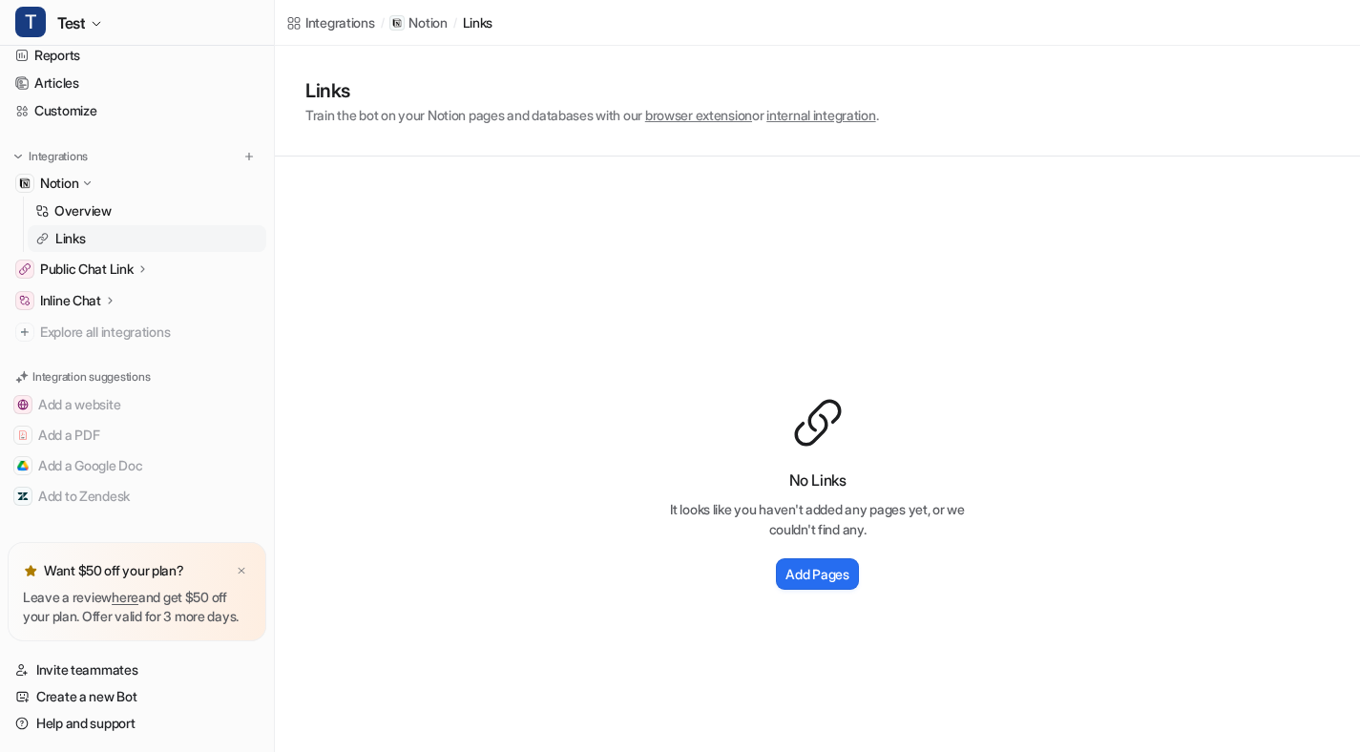
click at [826, 116] on span "internal integration" at bounding box center [820, 115] width 109 height 16
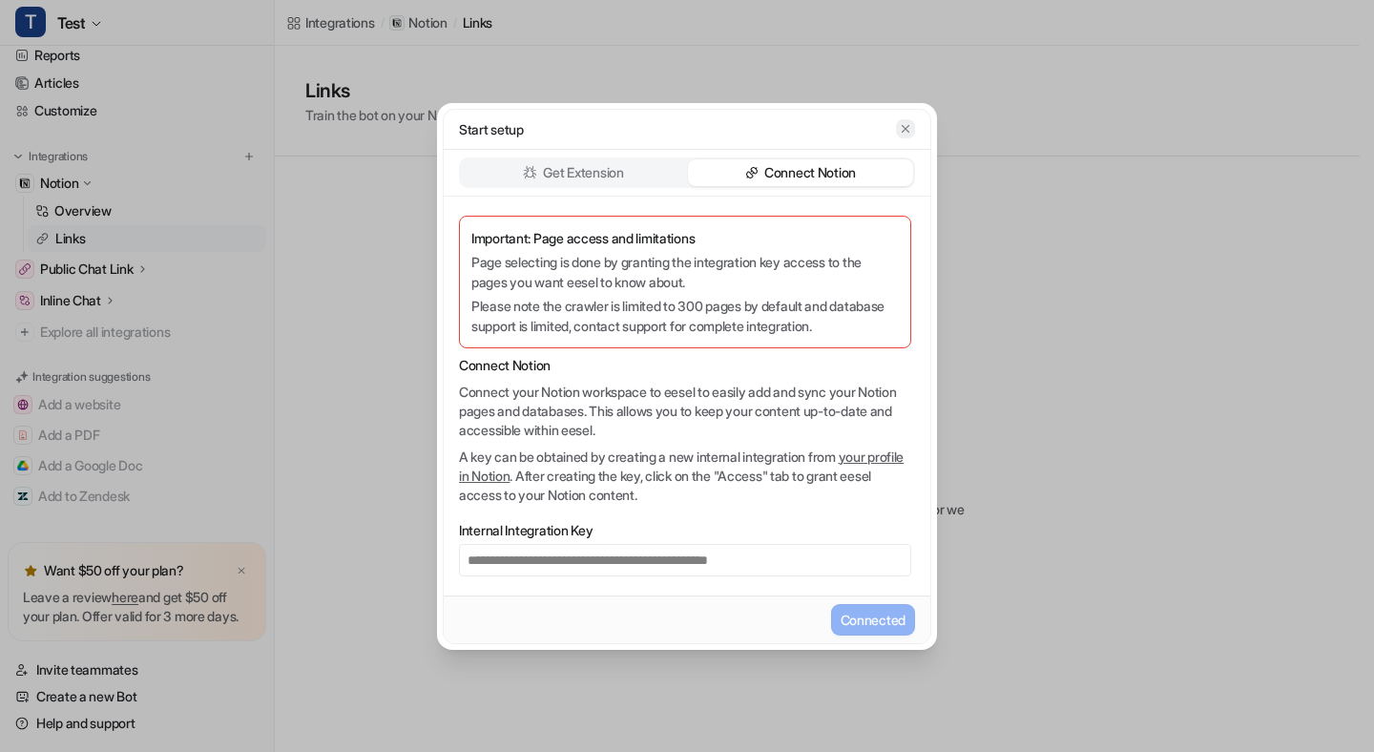
click at [911, 133] on icon "button" at bounding box center [905, 128] width 13 height 13
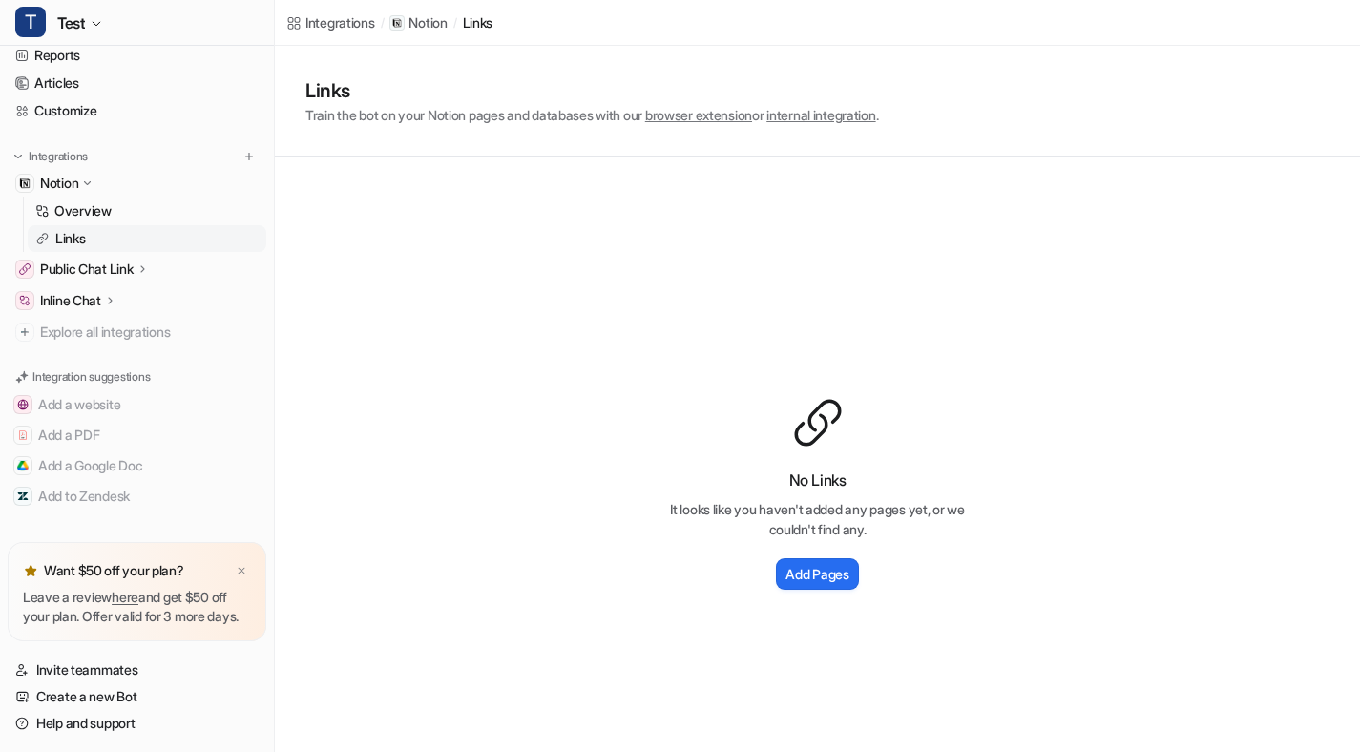
click at [769, 436] on div at bounding box center [817, 422] width 305 height 53
click at [812, 579] on h2 "Add Pages" at bounding box center [817, 574] width 63 height 20
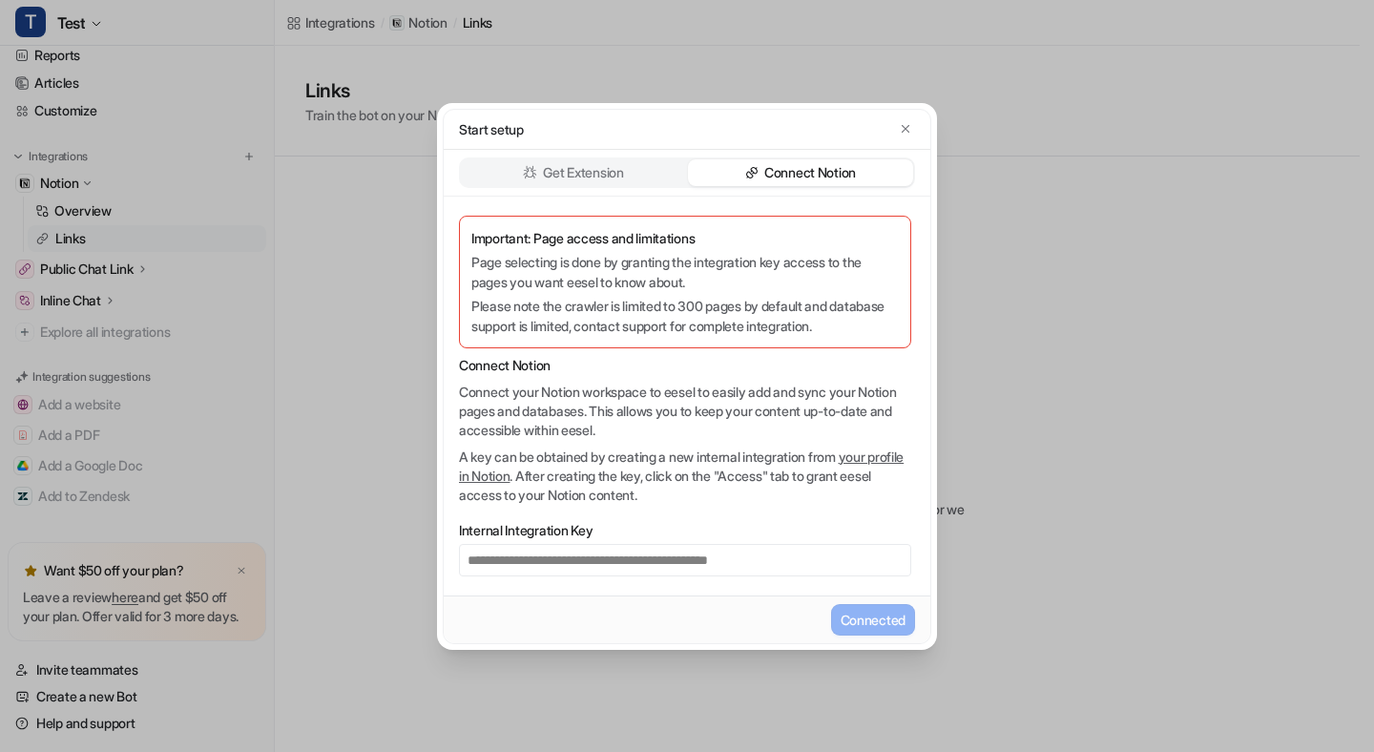
click at [932, 262] on div "**********" at bounding box center [687, 376] width 500 height 547
click at [972, 254] on div "**********" at bounding box center [687, 376] width 1374 height 752
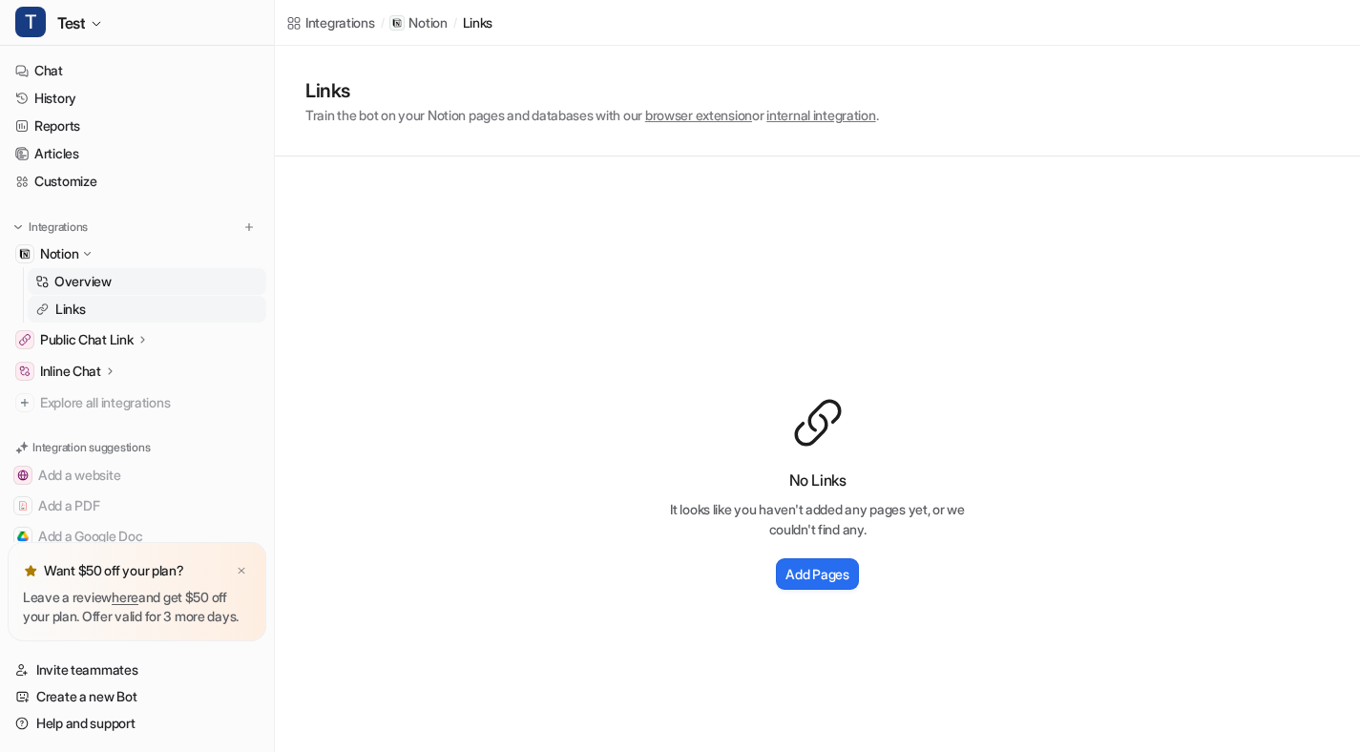
click at [120, 279] on link "Overview" at bounding box center [147, 281] width 239 height 27
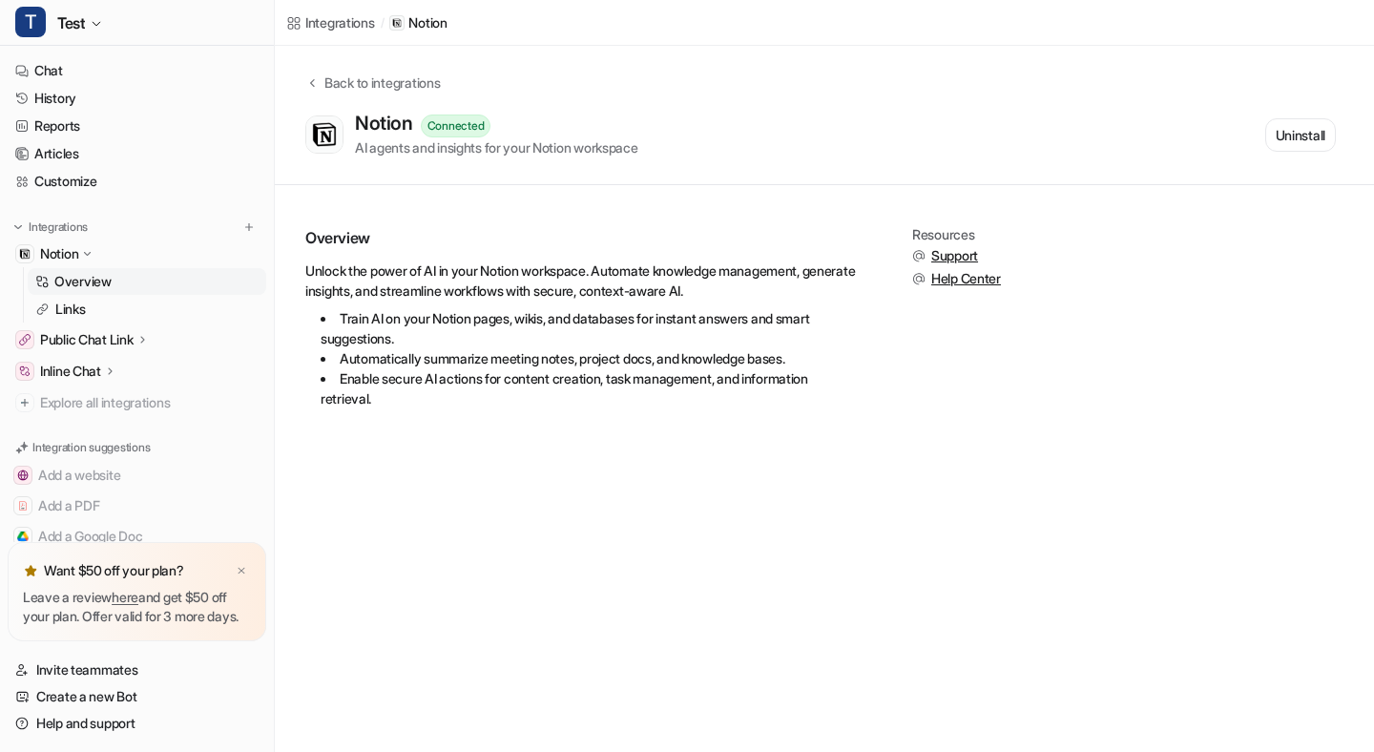
click at [969, 257] on span "Support" at bounding box center [955, 255] width 47 height 19
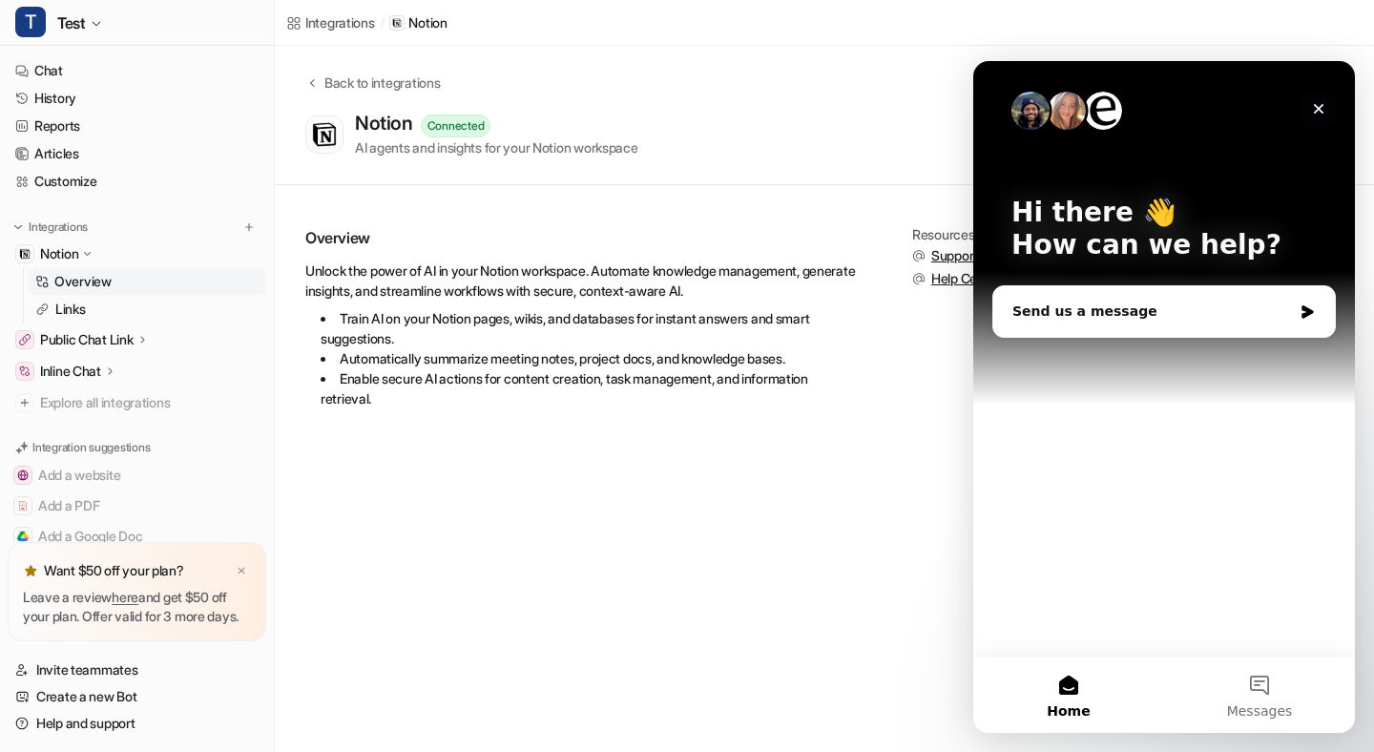
click at [1319, 102] on icon "Close" at bounding box center [1318, 108] width 15 height 15
